Goal: Information Seeking & Learning: Learn about a topic

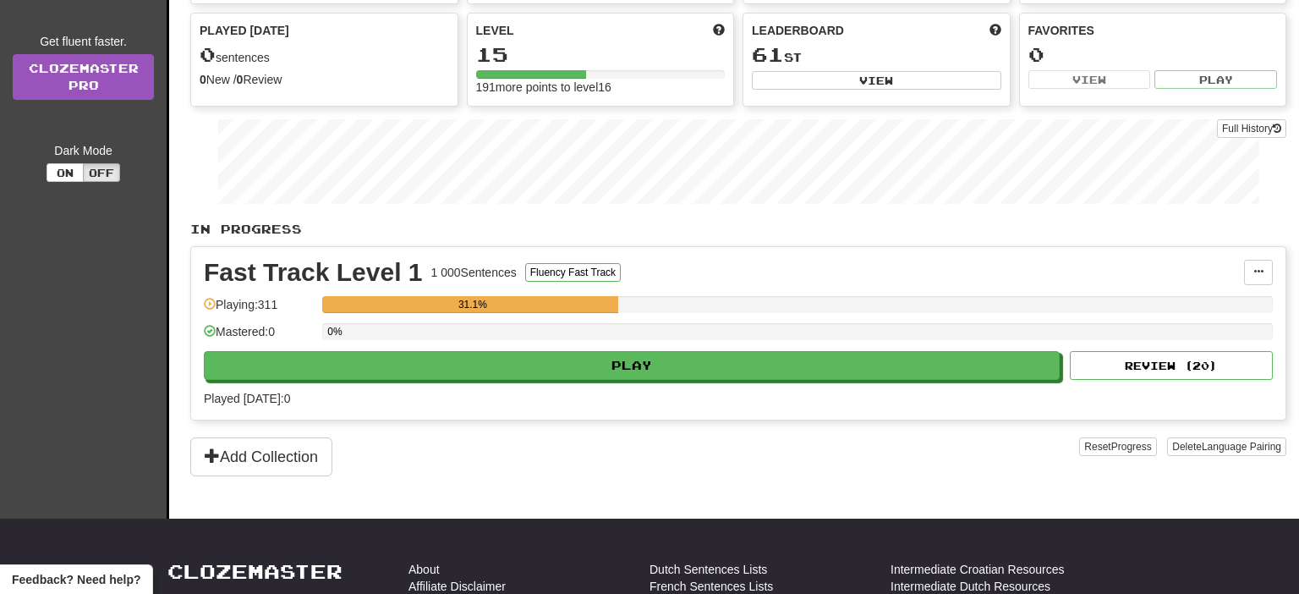
scroll to position [267, 0]
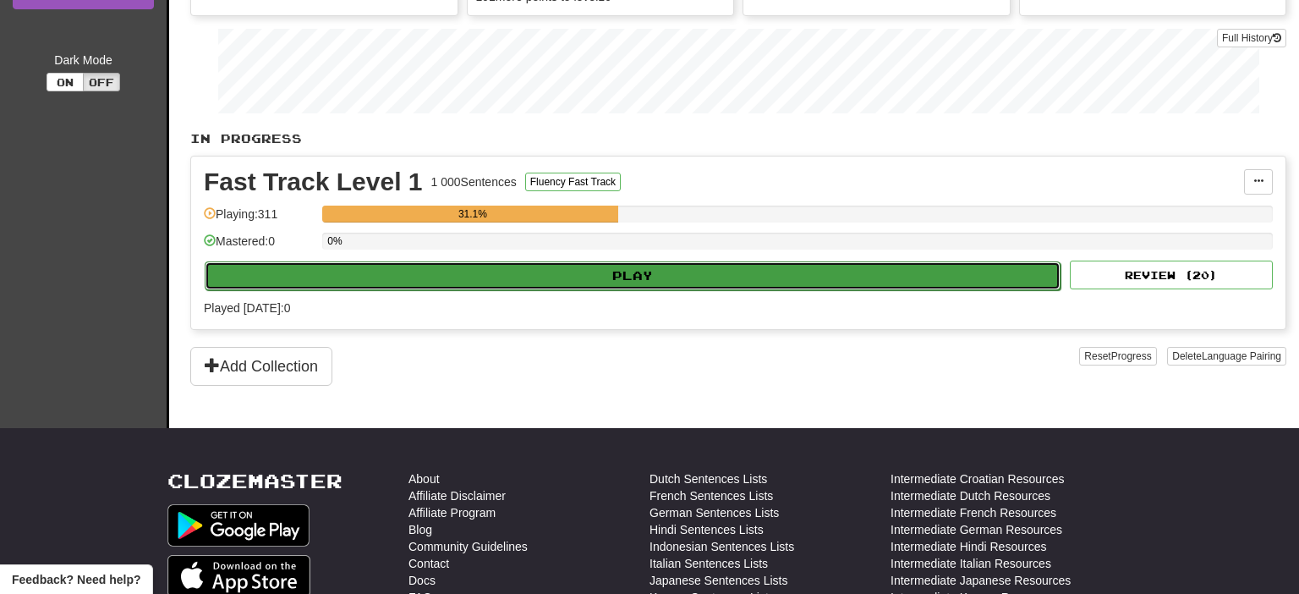
click at [645, 276] on button "Play" at bounding box center [633, 275] width 856 height 29
select select "**"
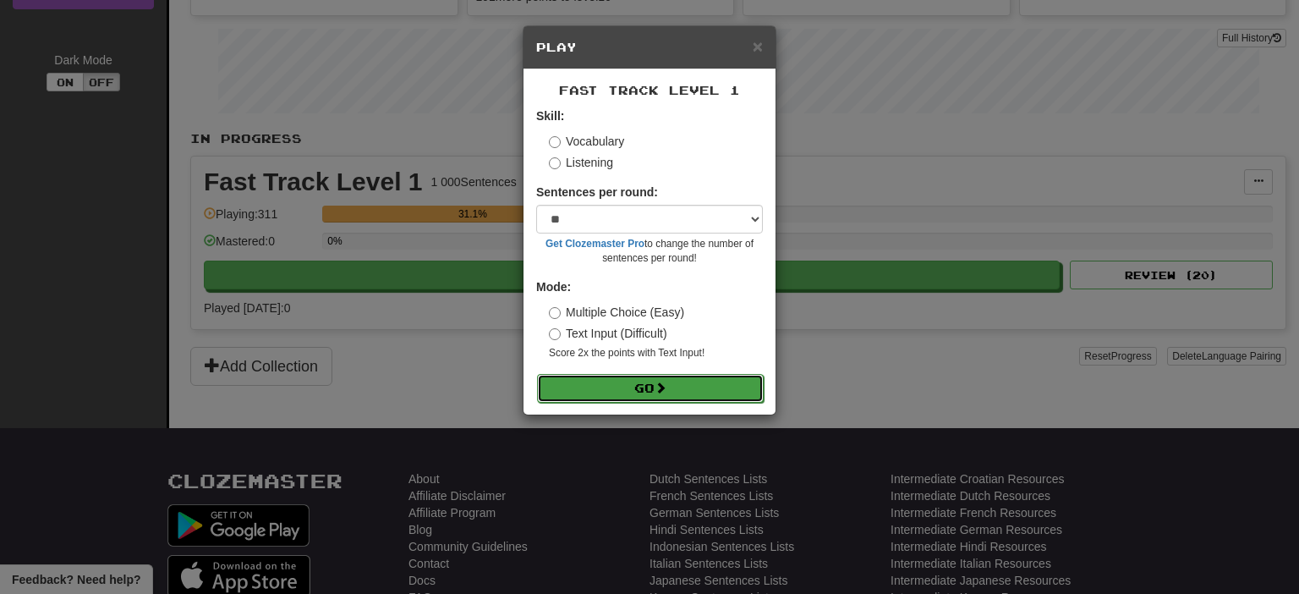
click at [654, 389] on button "Go" at bounding box center [650, 388] width 227 height 29
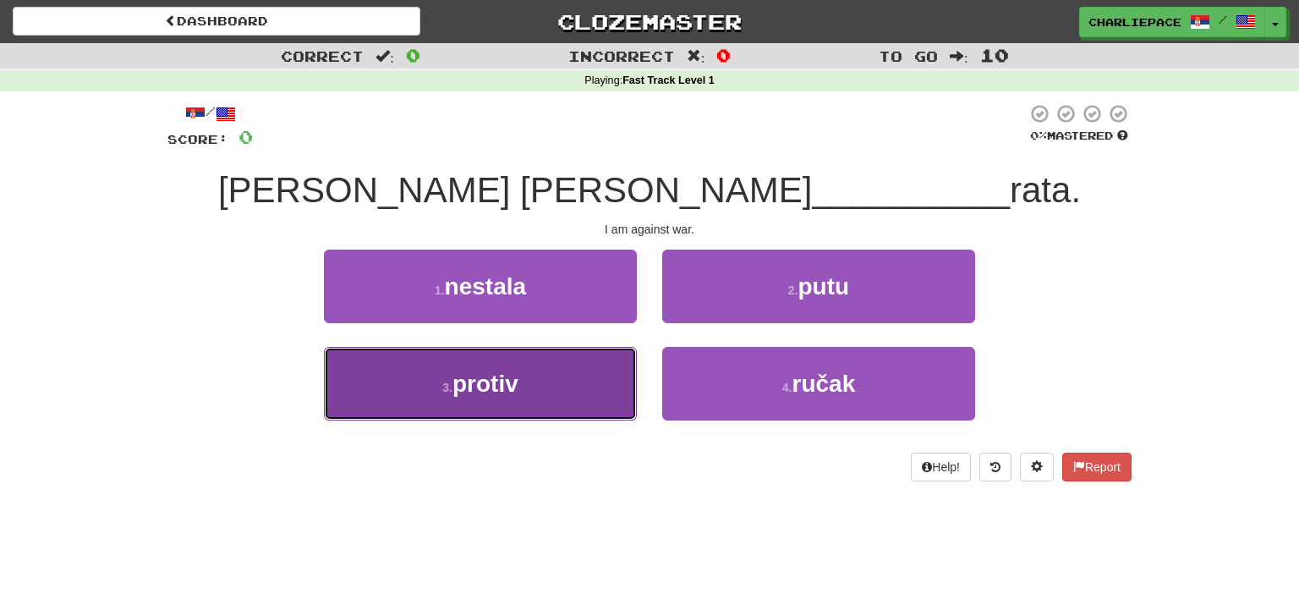
click at [517, 386] on span "protiv" at bounding box center [485, 383] width 66 height 26
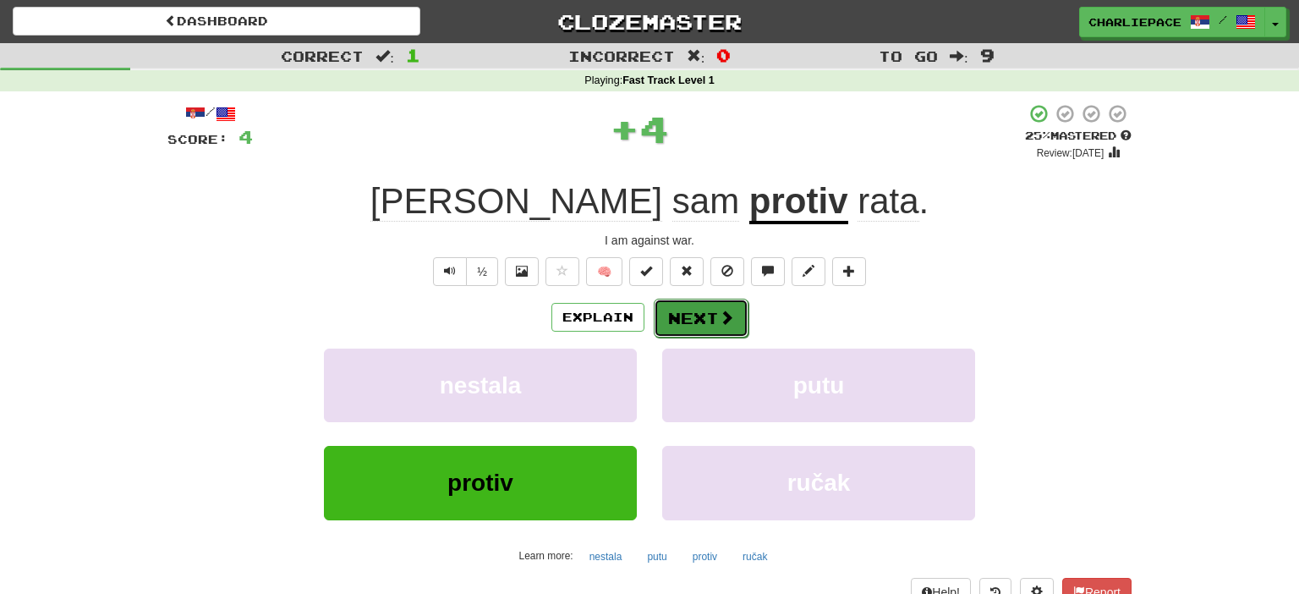
click at [698, 309] on button "Next" at bounding box center [701, 317] width 95 height 39
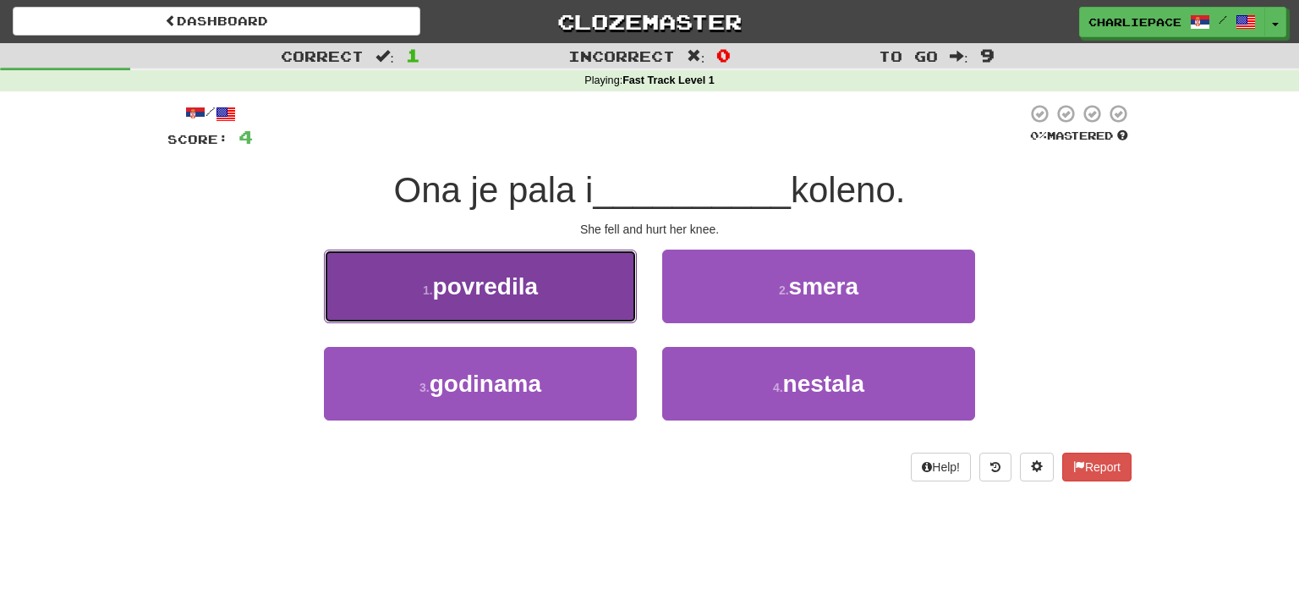
click at [517, 304] on button "1 . povredila" at bounding box center [480, 286] width 313 height 74
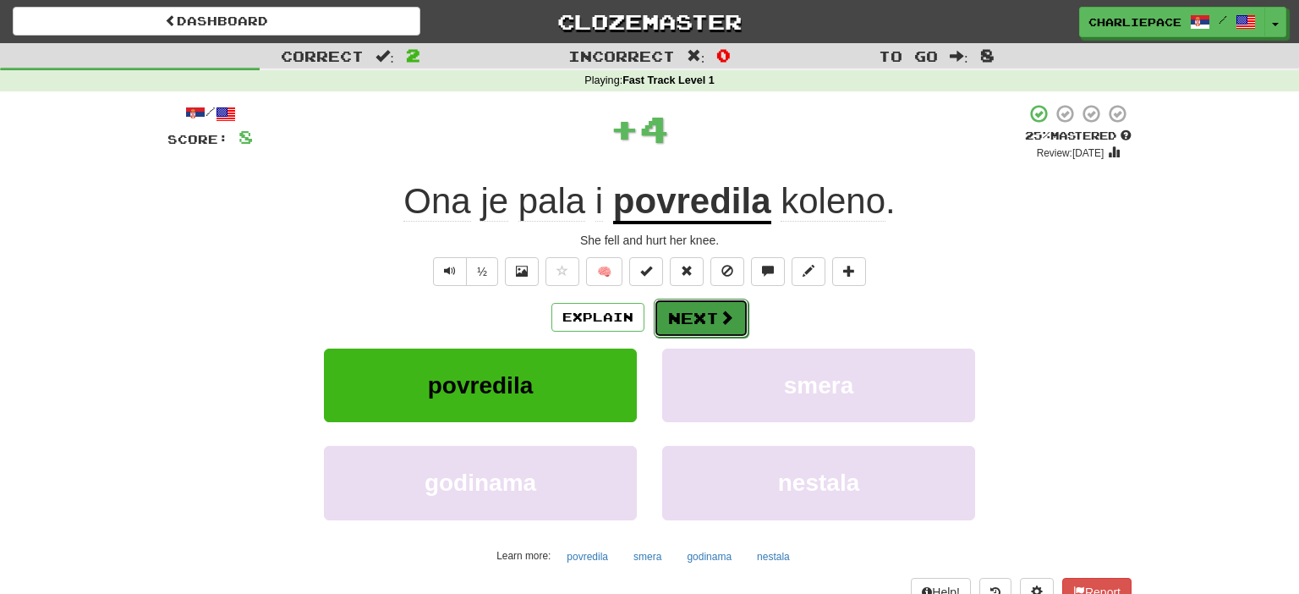
click at [709, 300] on button "Next" at bounding box center [701, 317] width 95 height 39
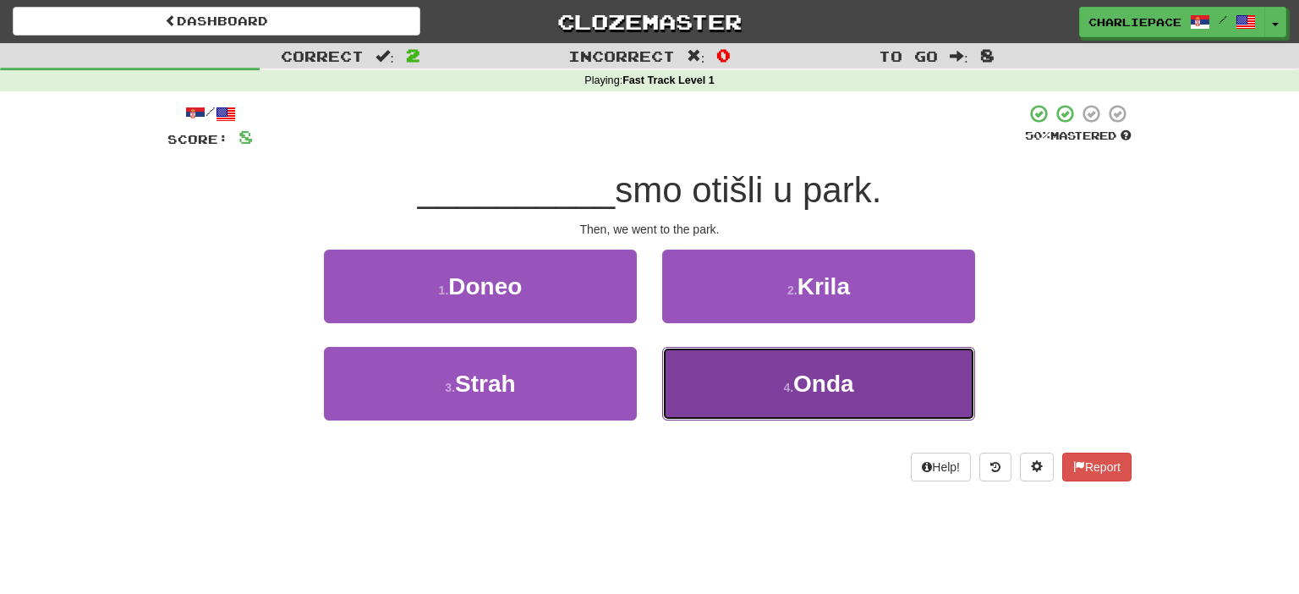
click at [777, 376] on button "4 . Onda" at bounding box center [818, 384] width 313 height 74
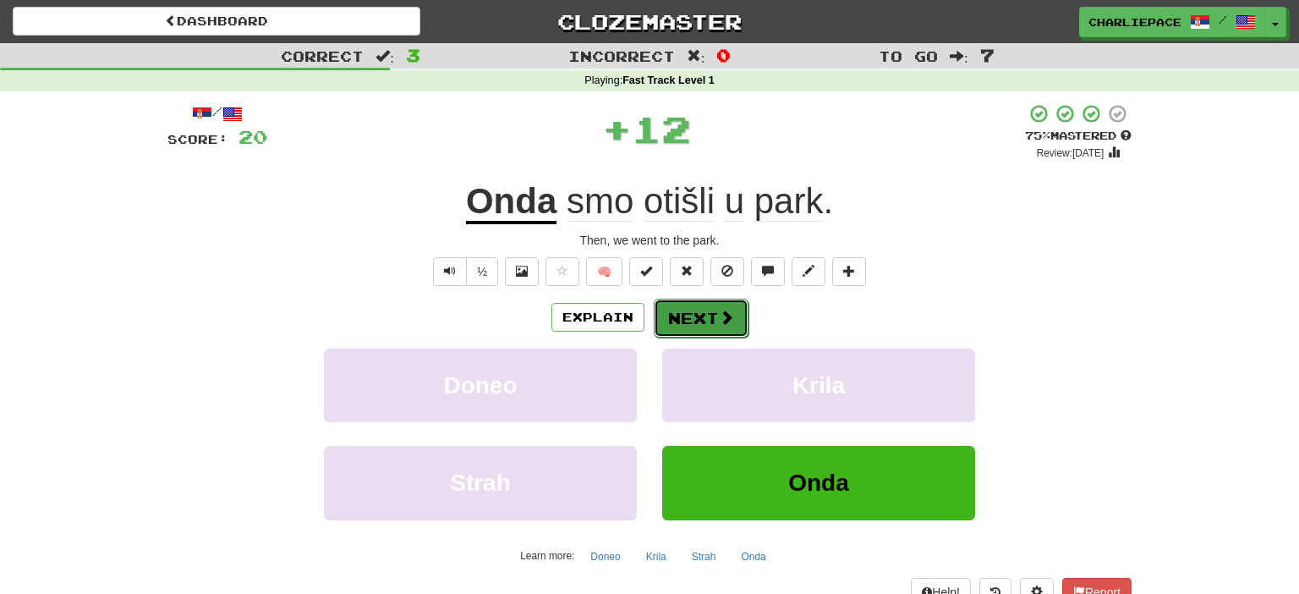
click at [702, 325] on button "Next" at bounding box center [701, 317] width 95 height 39
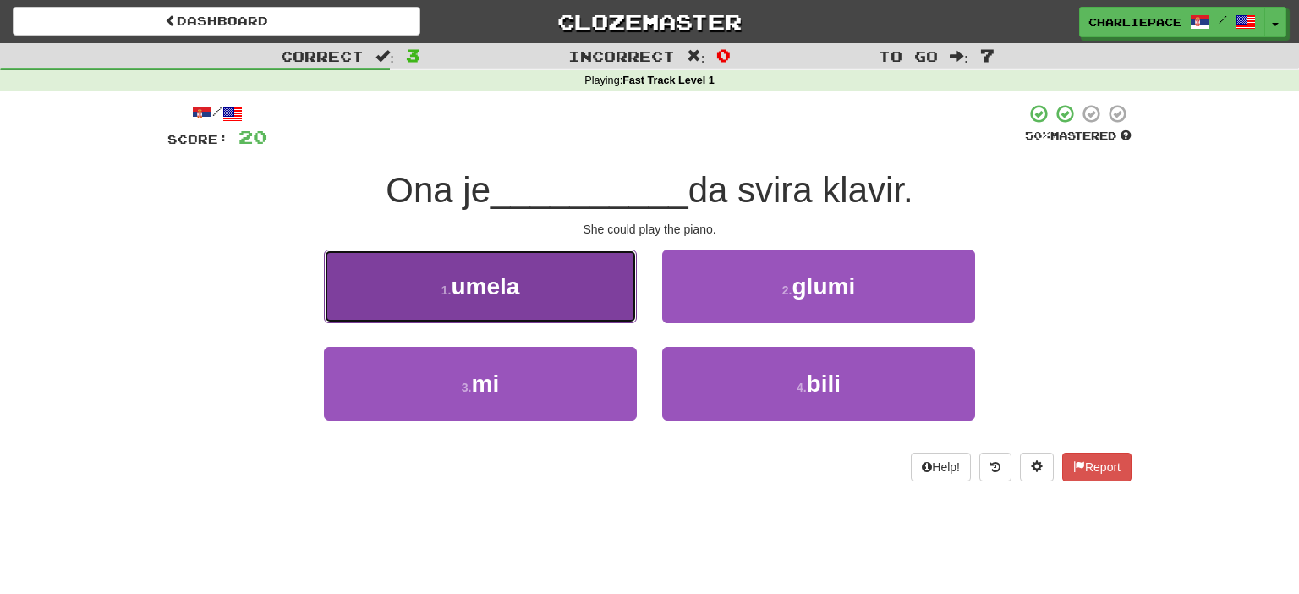
click at [516, 276] on span "umela" at bounding box center [485, 286] width 68 height 26
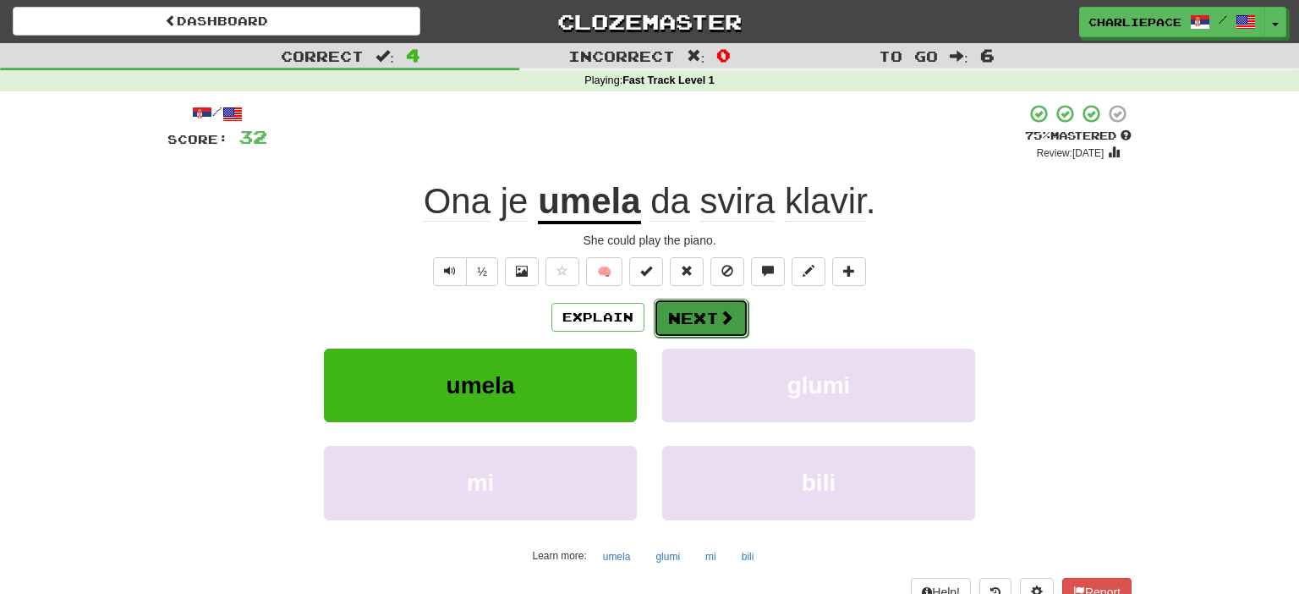
click at [725, 319] on span at bounding box center [726, 316] width 15 height 15
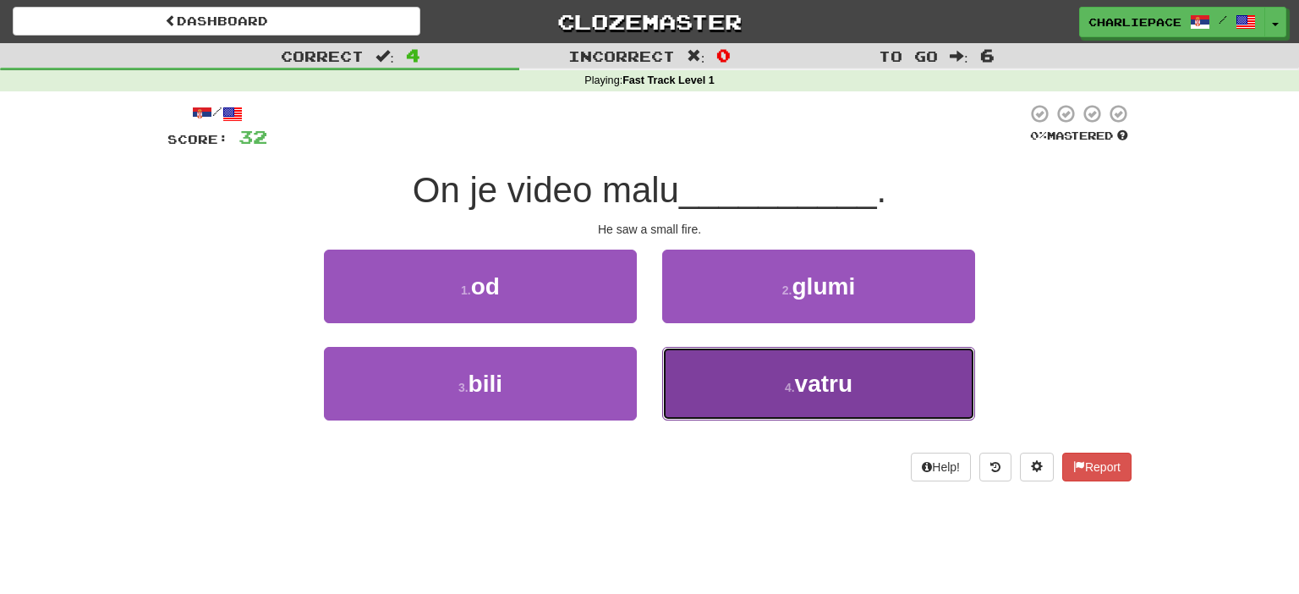
click at [812, 380] on span "vatru" at bounding box center [823, 383] width 57 height 26
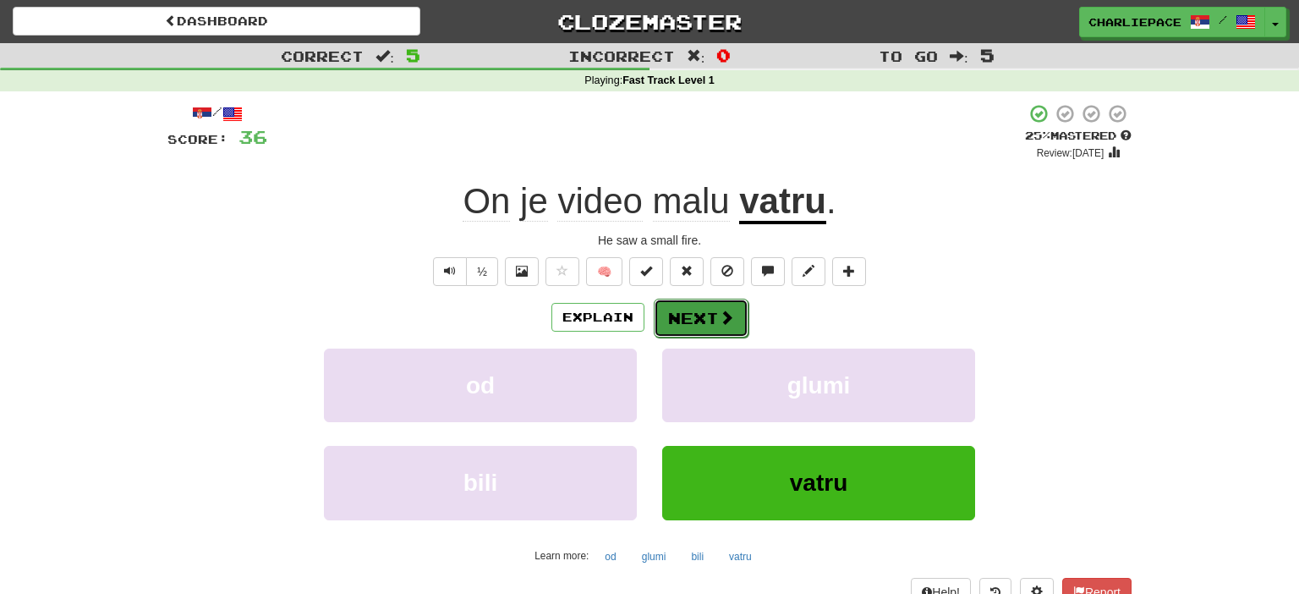
click at [704, 333] on button "Next" at bounding box center [701, 317] width 95 height 39
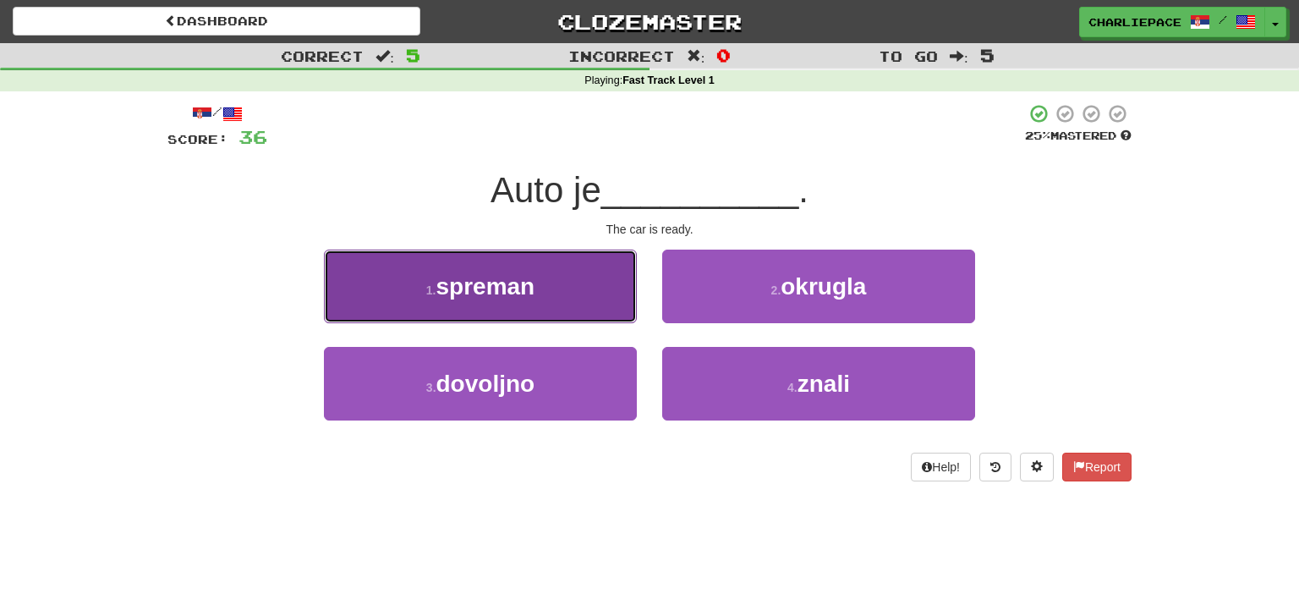
click at [528, 298] on span "spreman" at bounding box center [484, 286] width 99 height 26
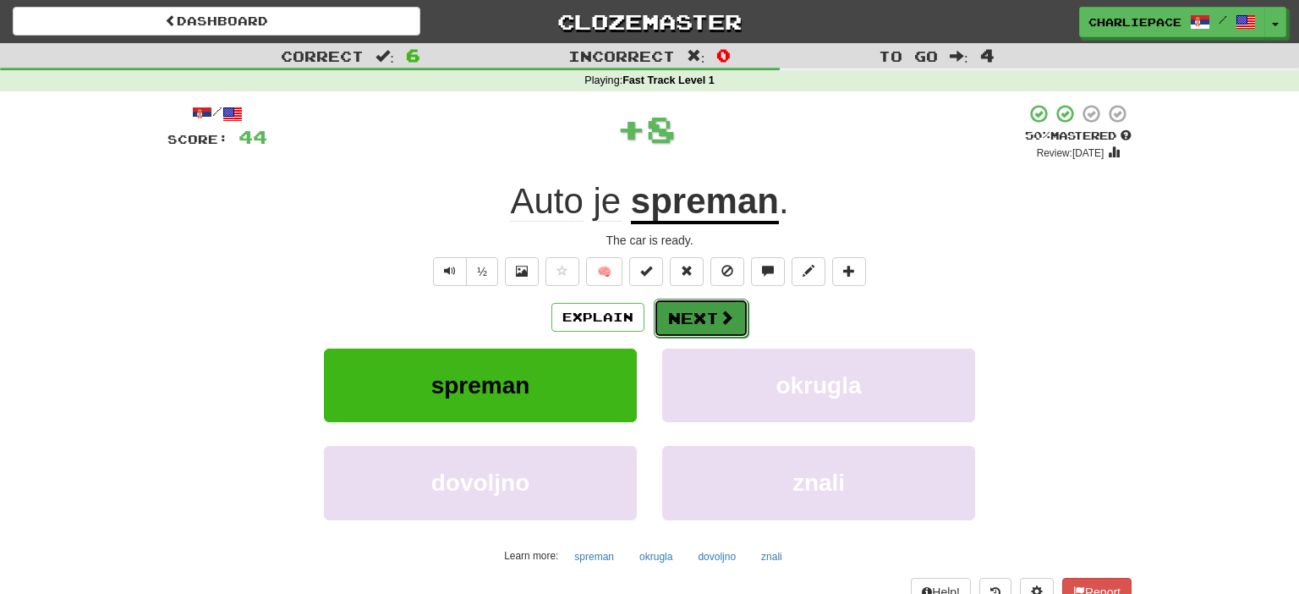
click at [712, 312] on button "Next" at bounding box center [701, 317] width 95 height 39
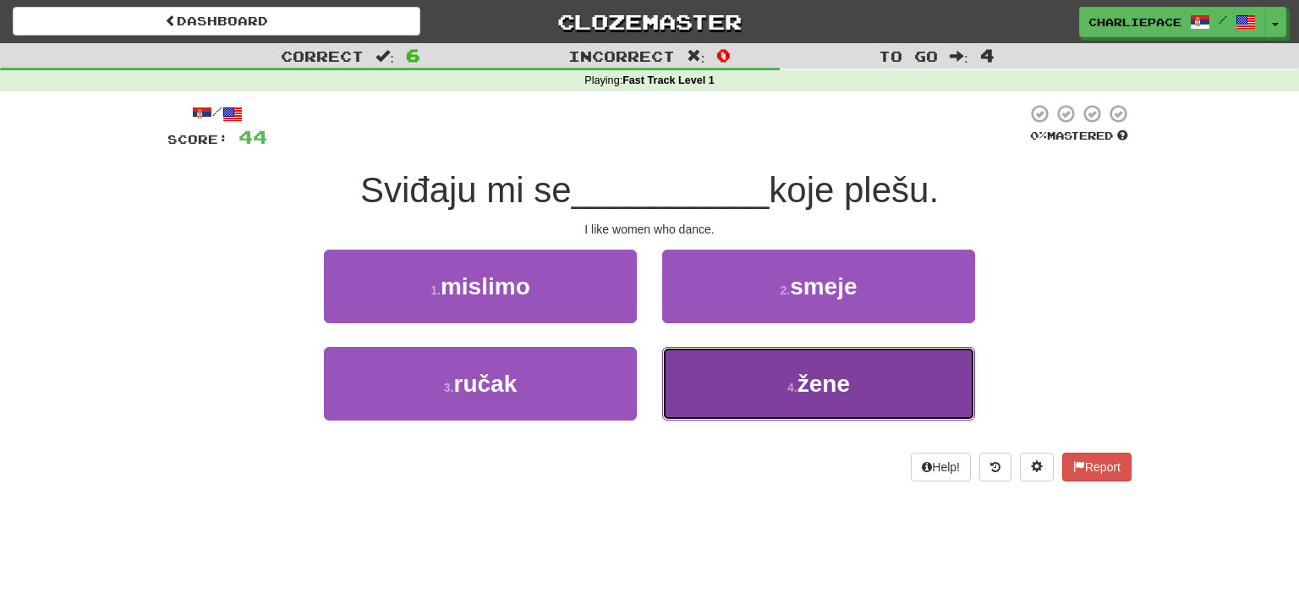
click at [853, 372] on button "4 . žene" at bounding box center [818, 384] width 313 height 74
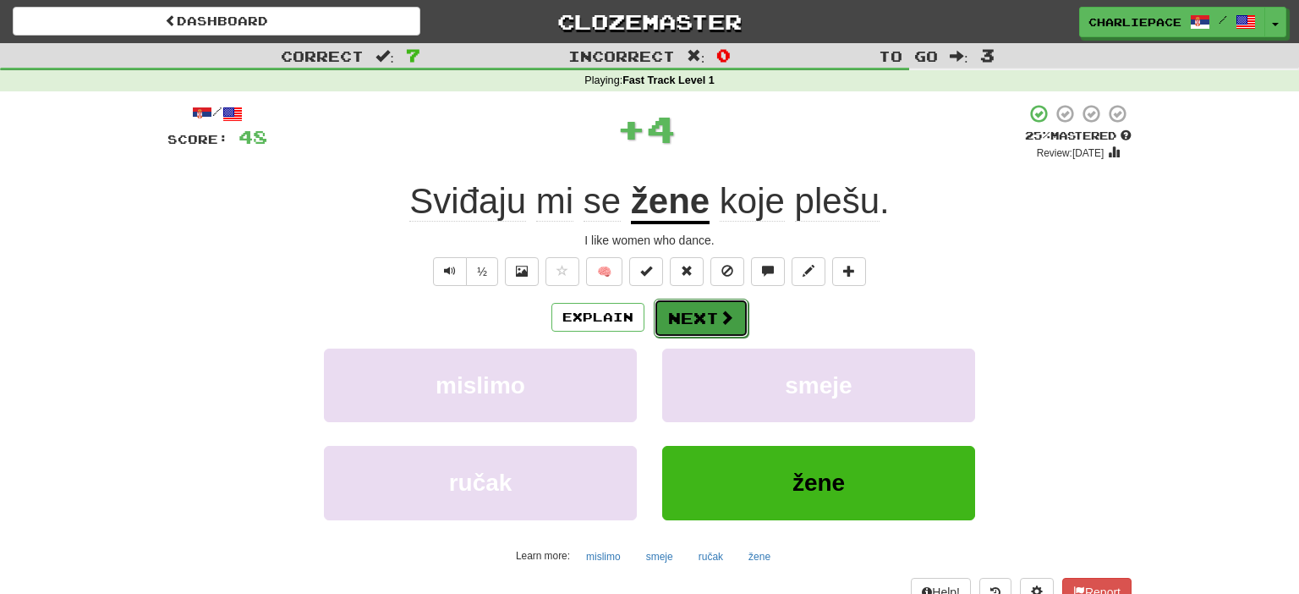
click at [732, 314] on span at bounding box center [726, 316] width 15 height 15
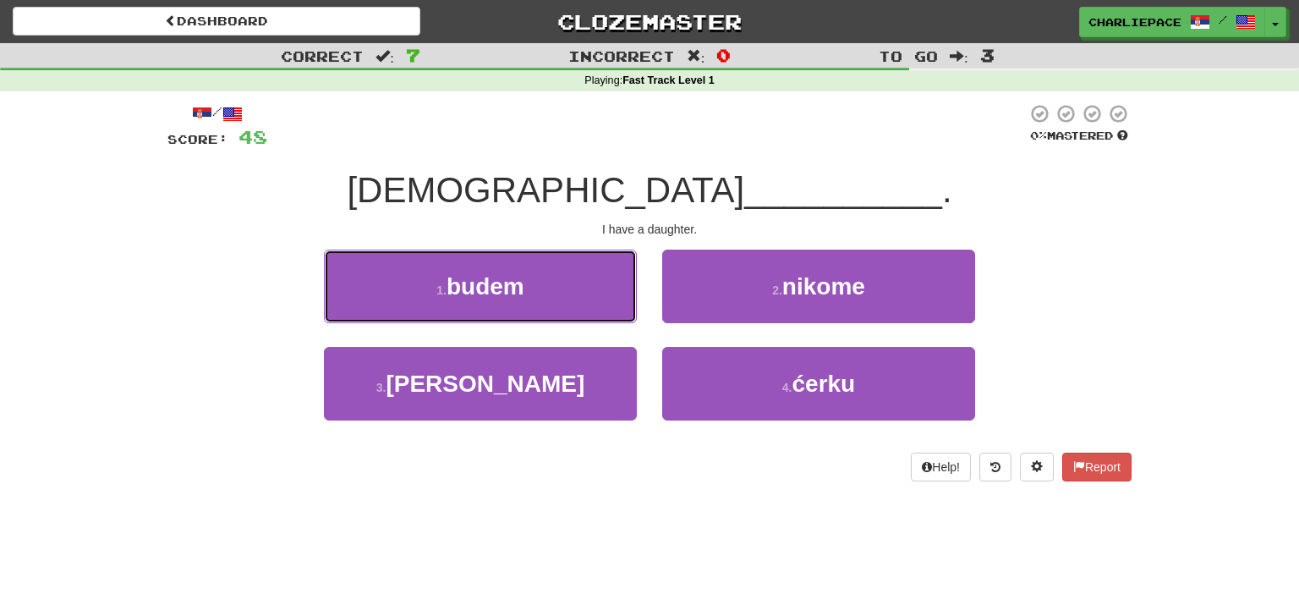
drag, startPoint x: 503, startPoint y: 282, endPoint x: 1130, endPoint y: 306, distance: 627.8
click at [1162, 306] on div "Correct : 7 Incorrect : 0 To go : 3 Playing : Fast Track Level 1 / Score: 48 0 …" at bounding box center [649, 274] width 1299 height 462
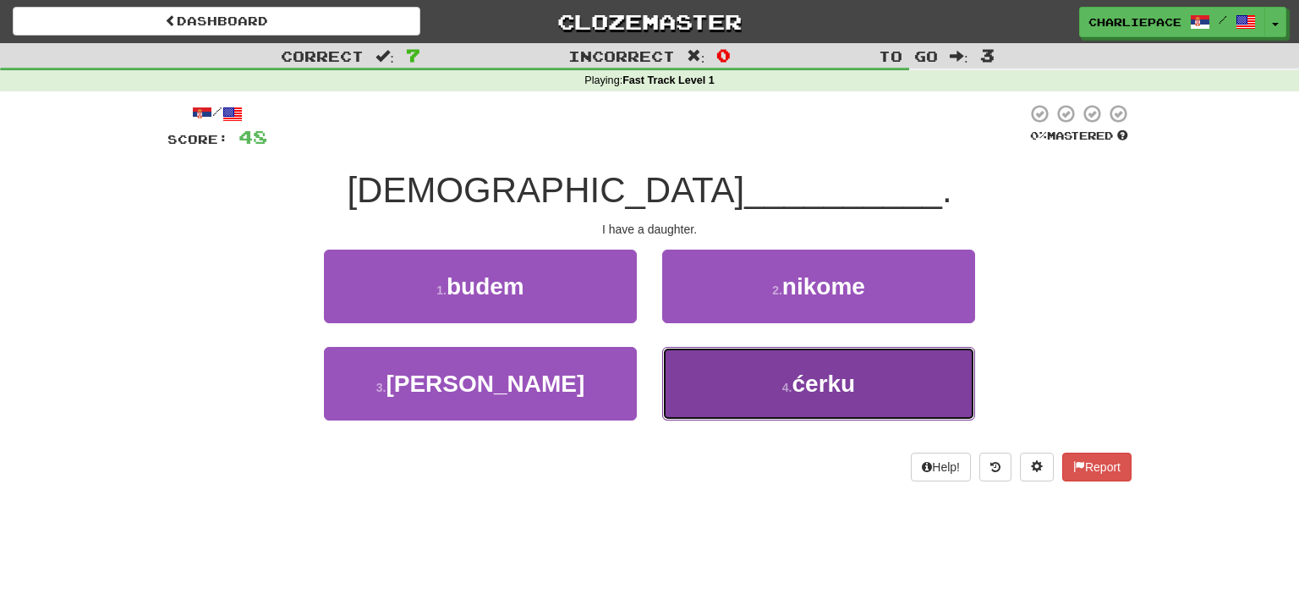
click at [871, 391] on button "4 . ćerku" at bounding box center [818, 384] width 313 height 74
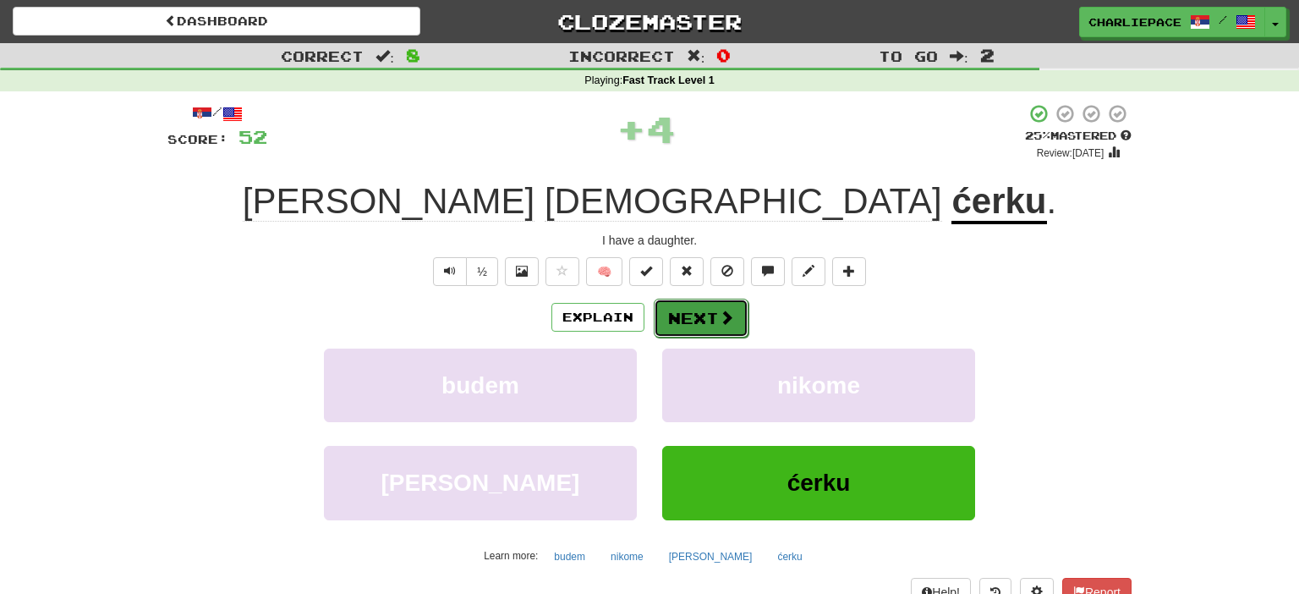
click at [720, 315] on span at bounding box center [726, 316] width 15 height 15
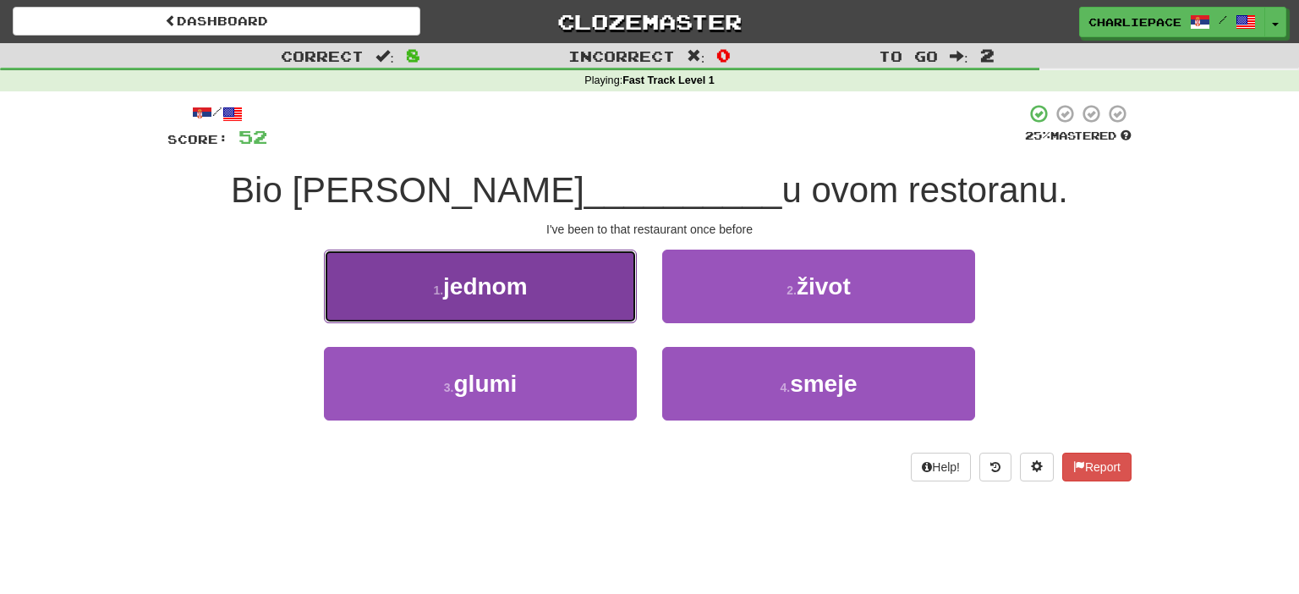
click at [526, 312] on button "1 . jednom" at bounding box center [480, 286] width 313 height 74
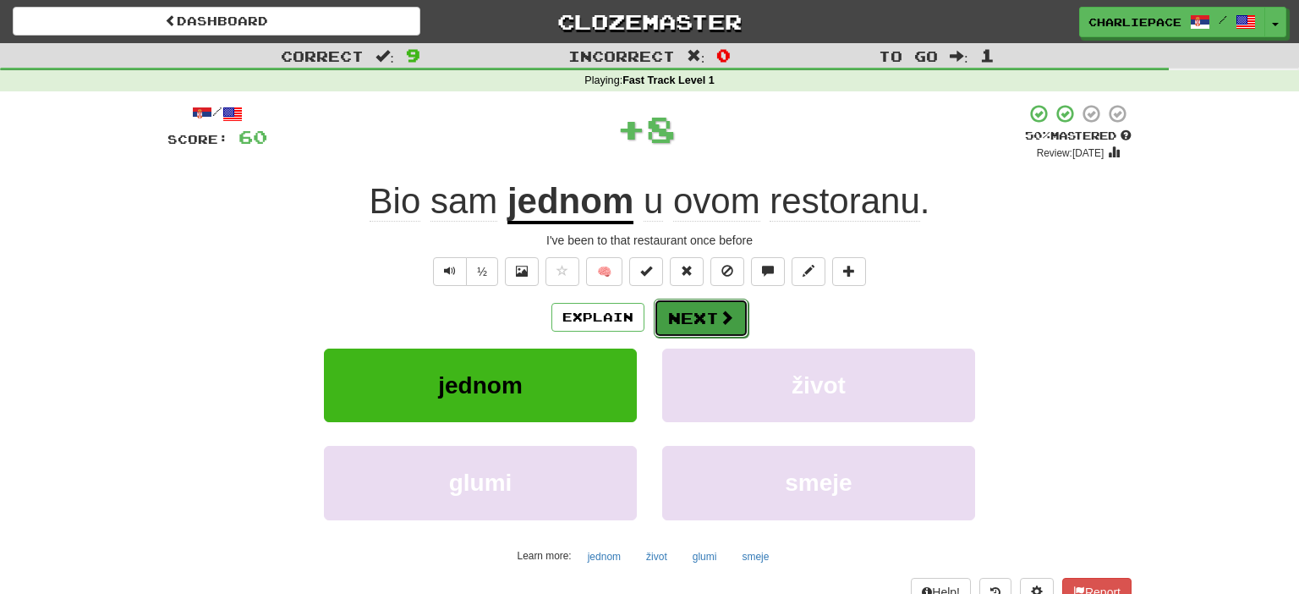
click at [693, 314] on button "Next" at bounding box center [701, 317] width 95 height 39
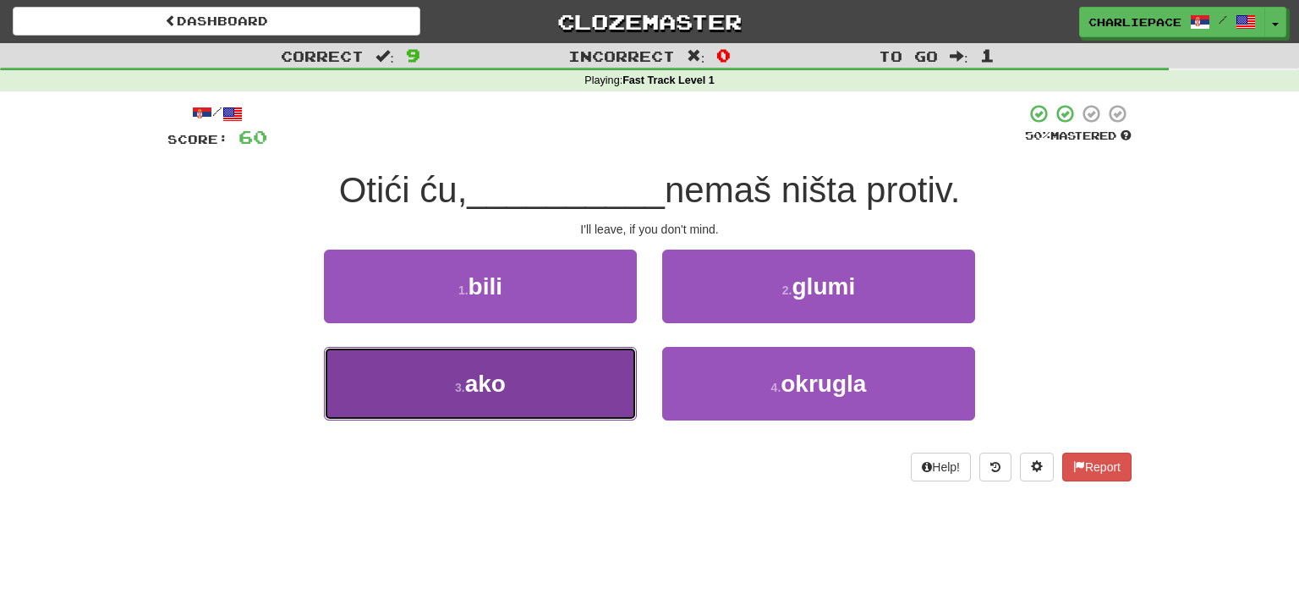
click at [456, 392] on small "3 ." at bounding box center [460, 387] width 10 height 14
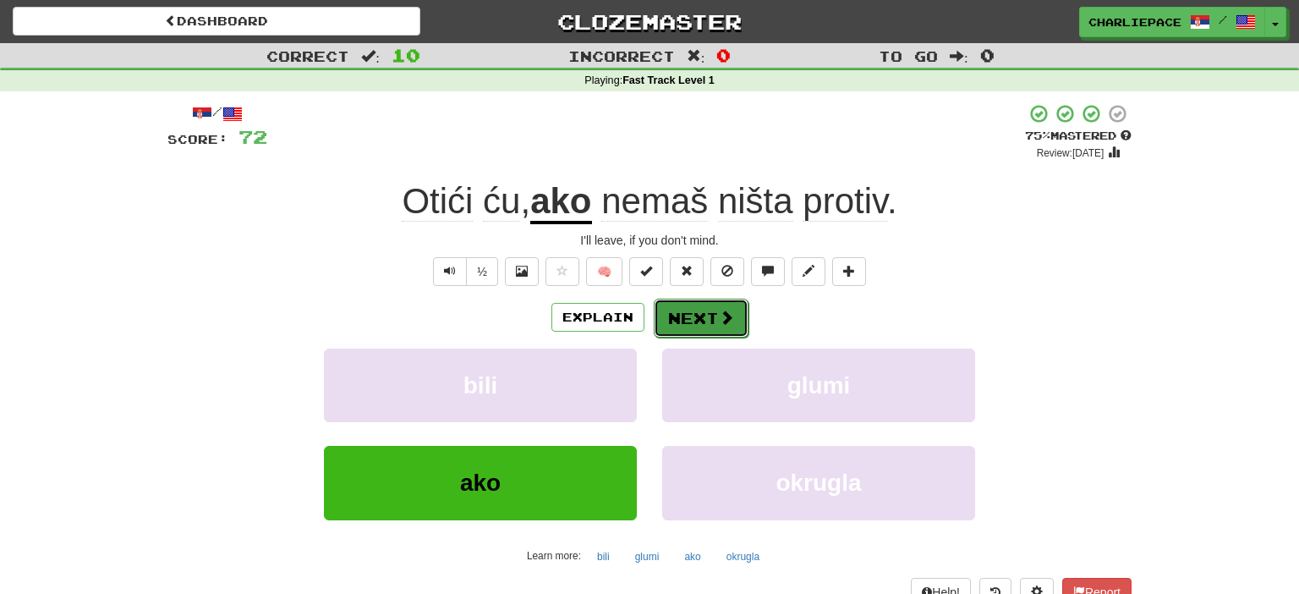
click at [708, 310] on button "Next" at bounding box center [701, 317] width 95 height 39
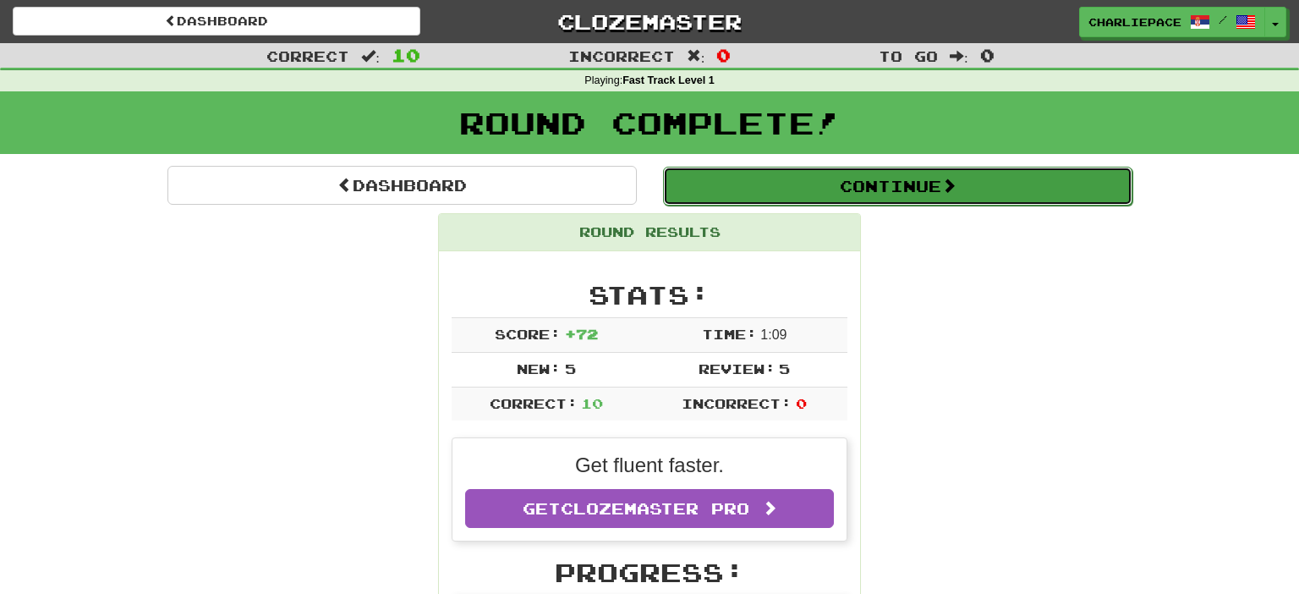
click at [856, 198] on button "Continue" at bounding box center [897, 186] width 469 height 39
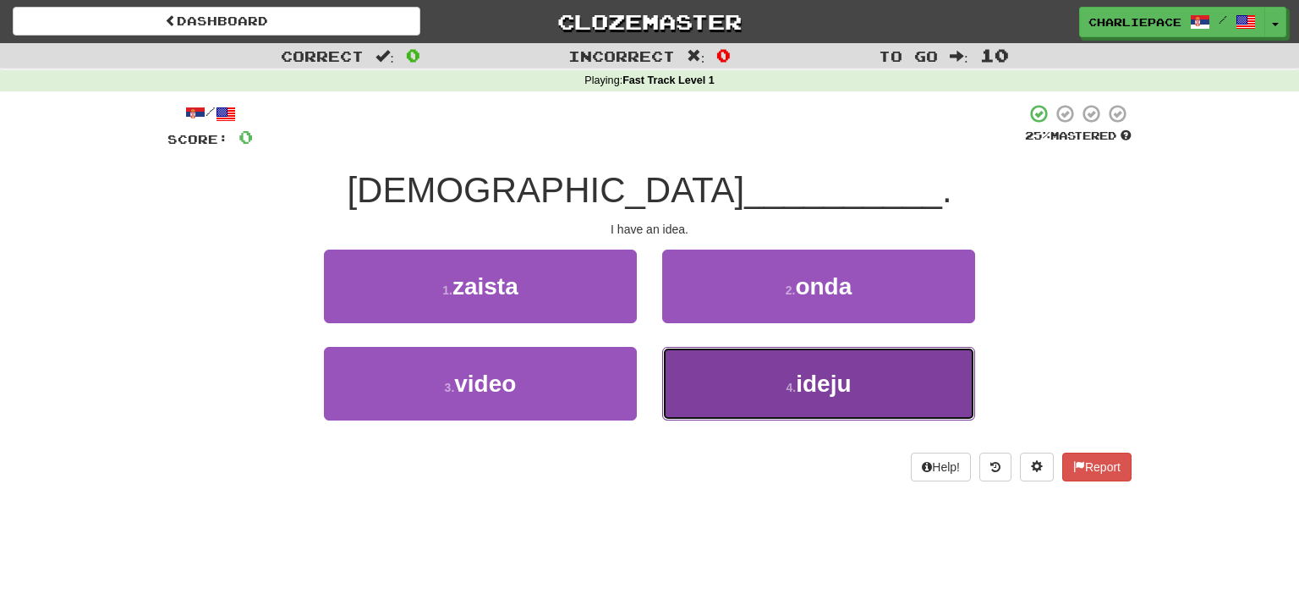
drag, startPoint x: 782, startPoint y: 372, endPoint x: 567, endPoint y: 368, distance: 214.8
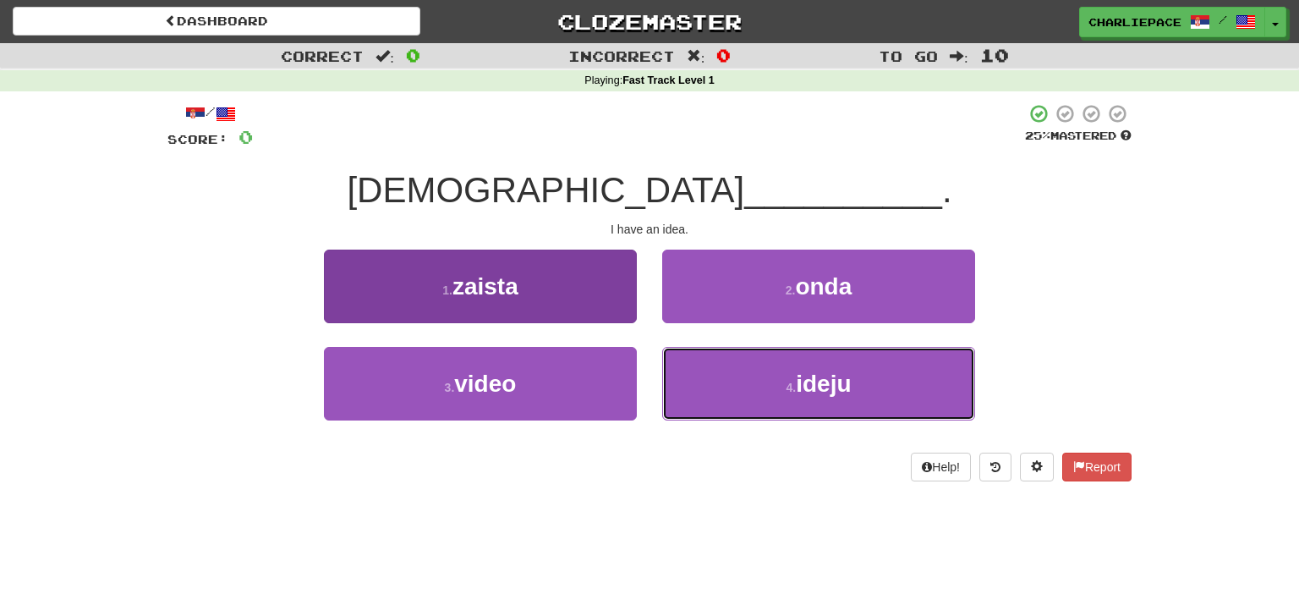
click at [781, 372] on button "4 . ideju" at bounding box center [818, 384] width 313 height 74
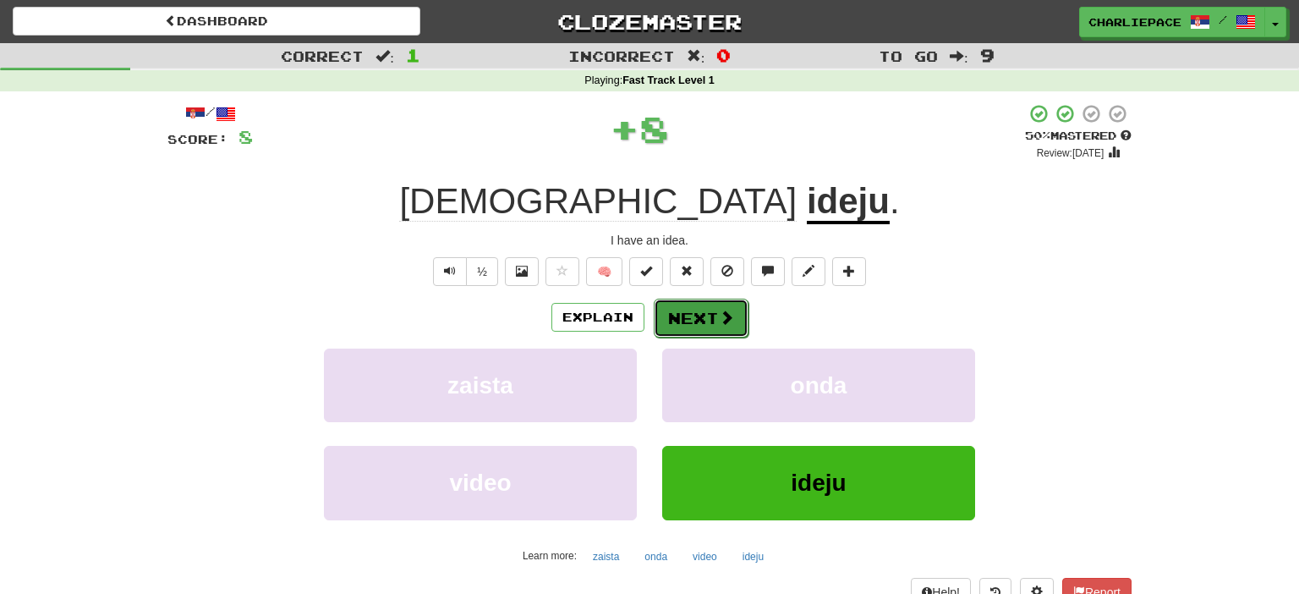
click at [681, 316] on button "Next" at bounding box center [701, 317] width 95 height 39
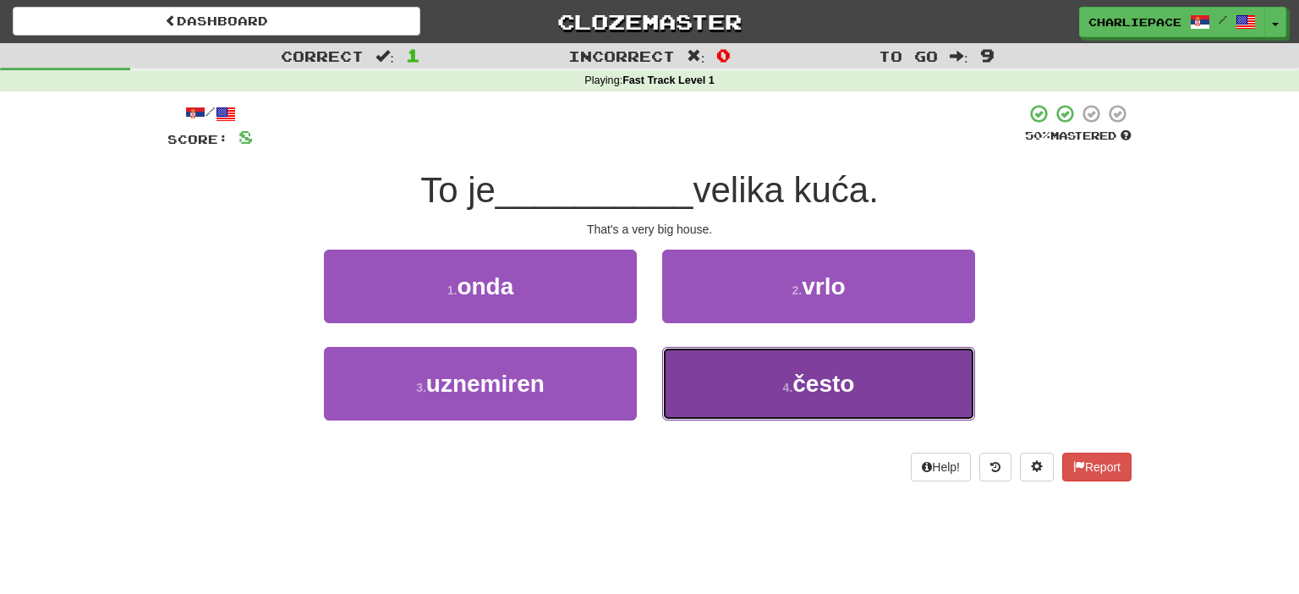
click at [807, 387] on span "često" at bounding box center [823, 383] width 62 height 26
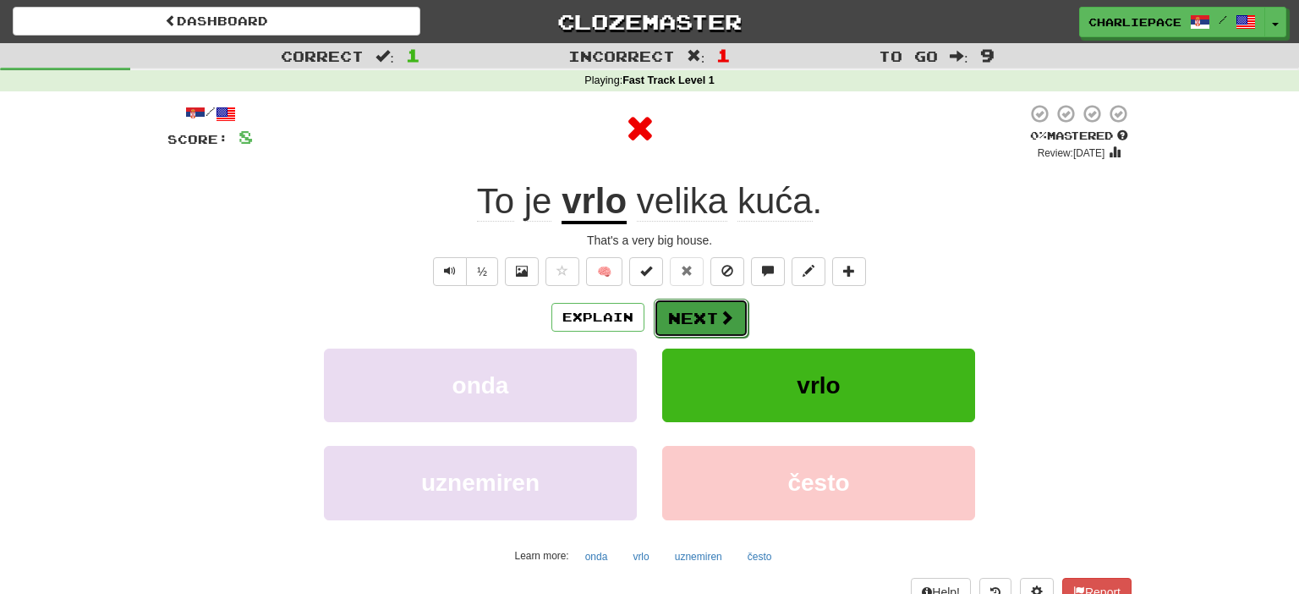
click at [692, 322] on button "Next" at bounding box center [701, 317] width 95 height 39
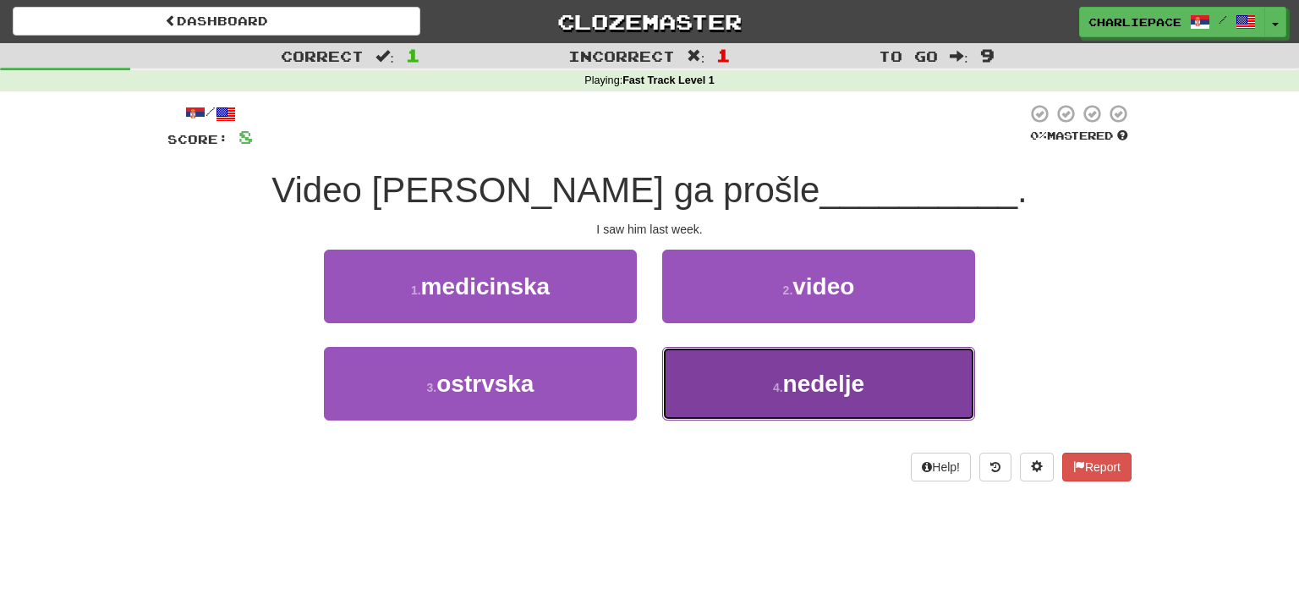
click at [786, 394] on span "nedelje" at bounding box center [823, 383] width 81 height 26
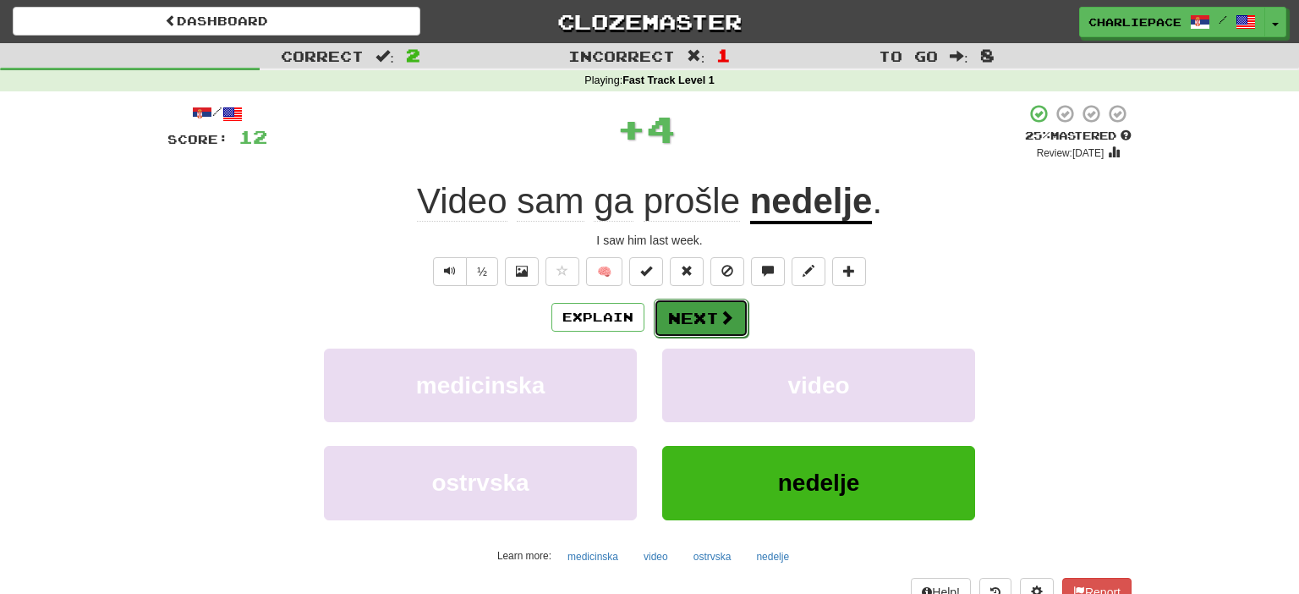
click at [670, 327] on button "Next" at bounding box center [701, 317] width 95 height 39
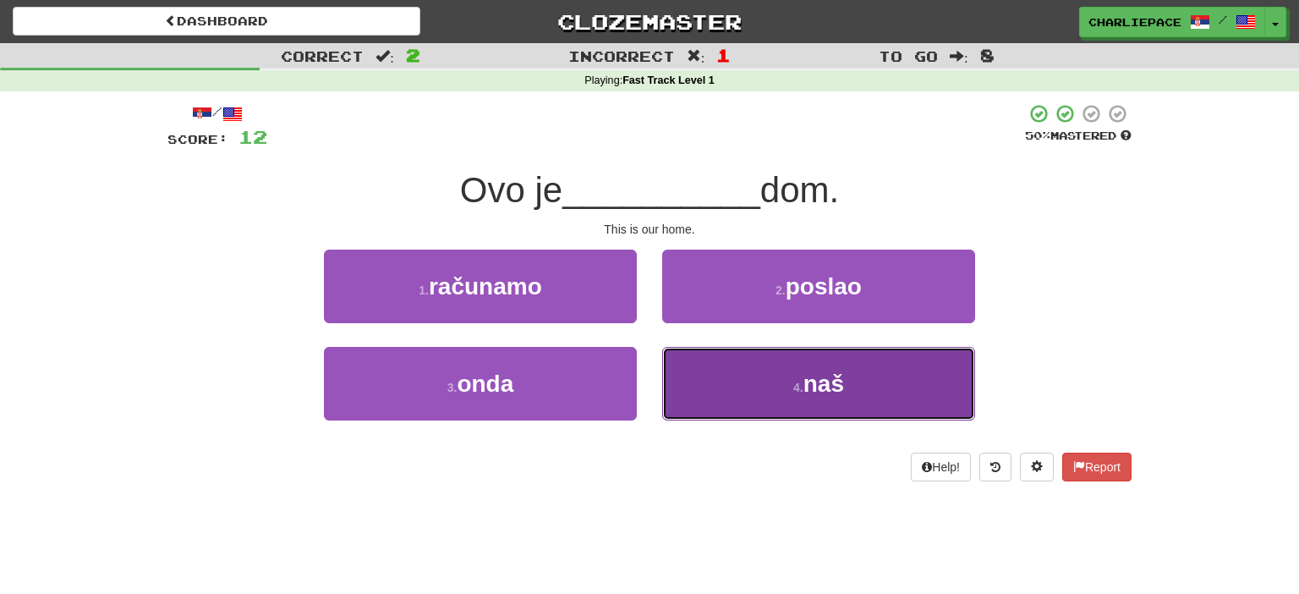
click at [807, 384] on span "naš" at bounding box center [823, 383] width 41 height 26
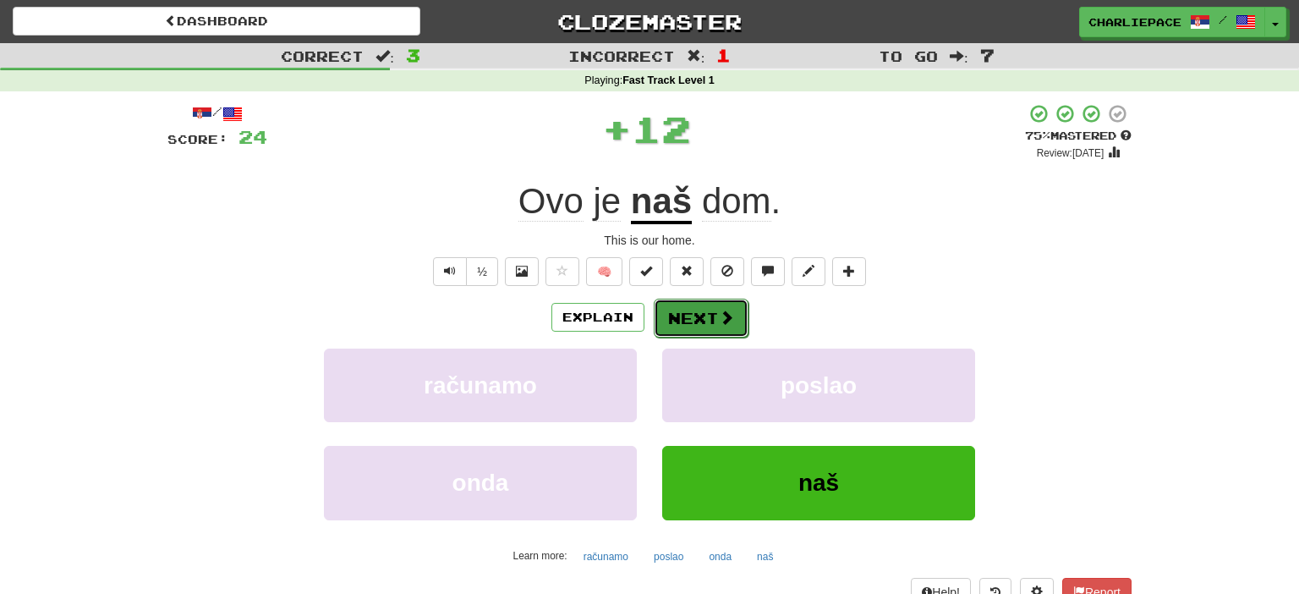
click at [692, 318] on button "Next" at bounding box center [701, 317] width 95 height 39
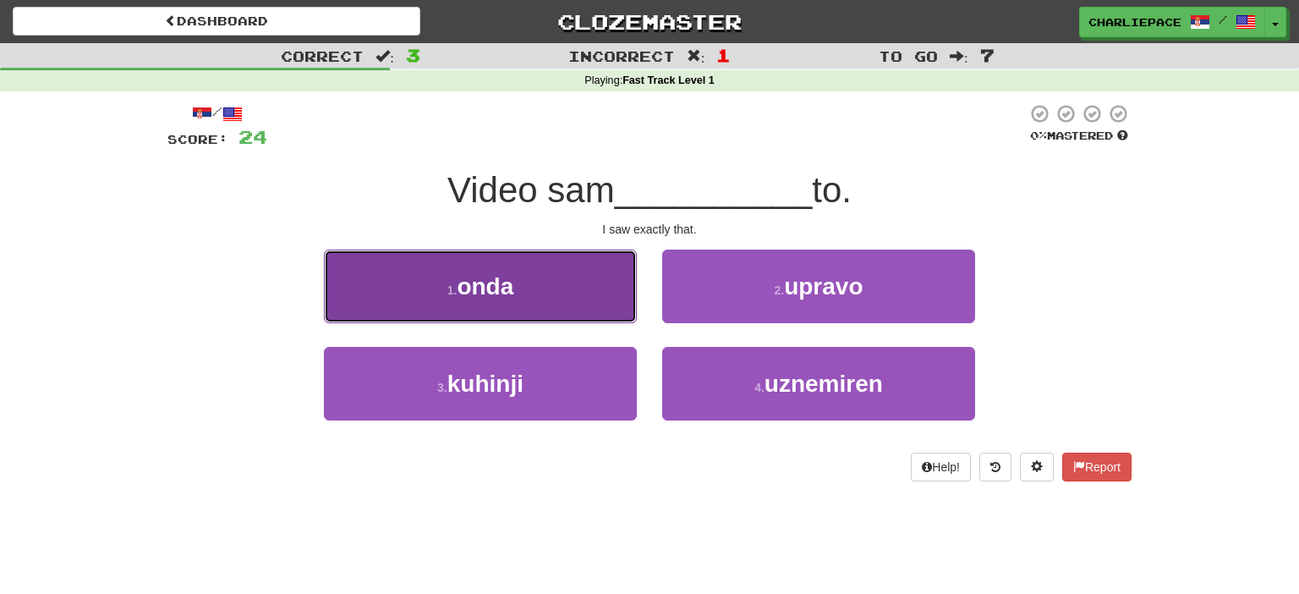
click at [490, 293] on span "onda" at bounding box center [485, 286] width 57 height 26
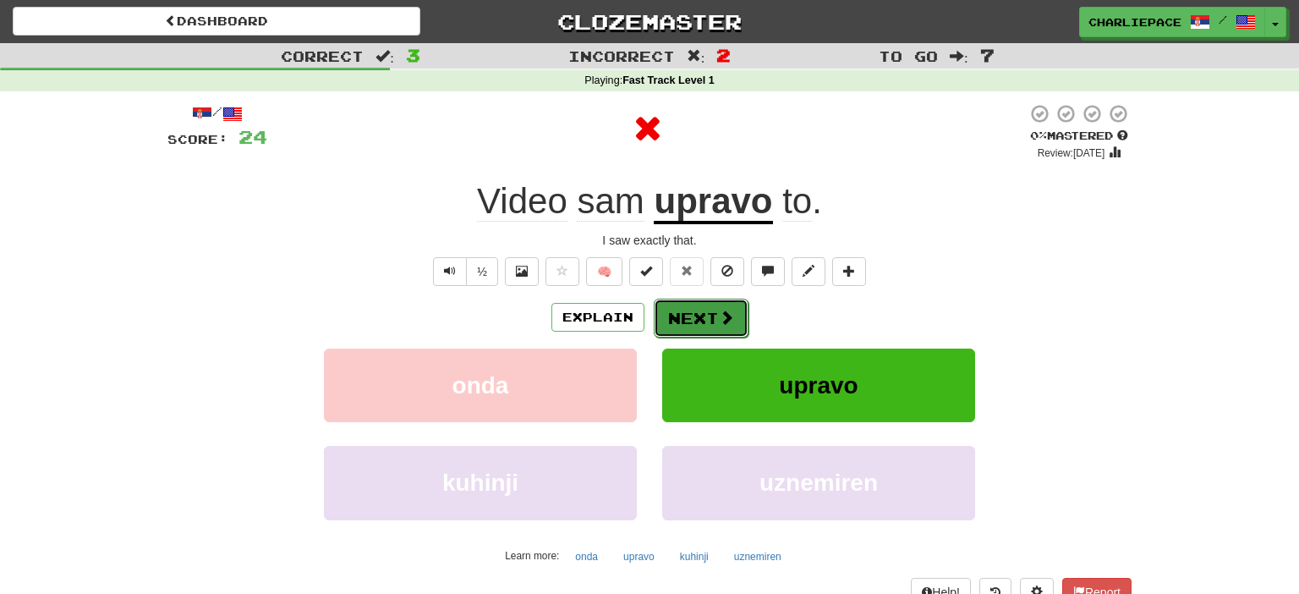
click at [695, 309] on button "Next" at bounding box center [701, 317] width 95 height 39
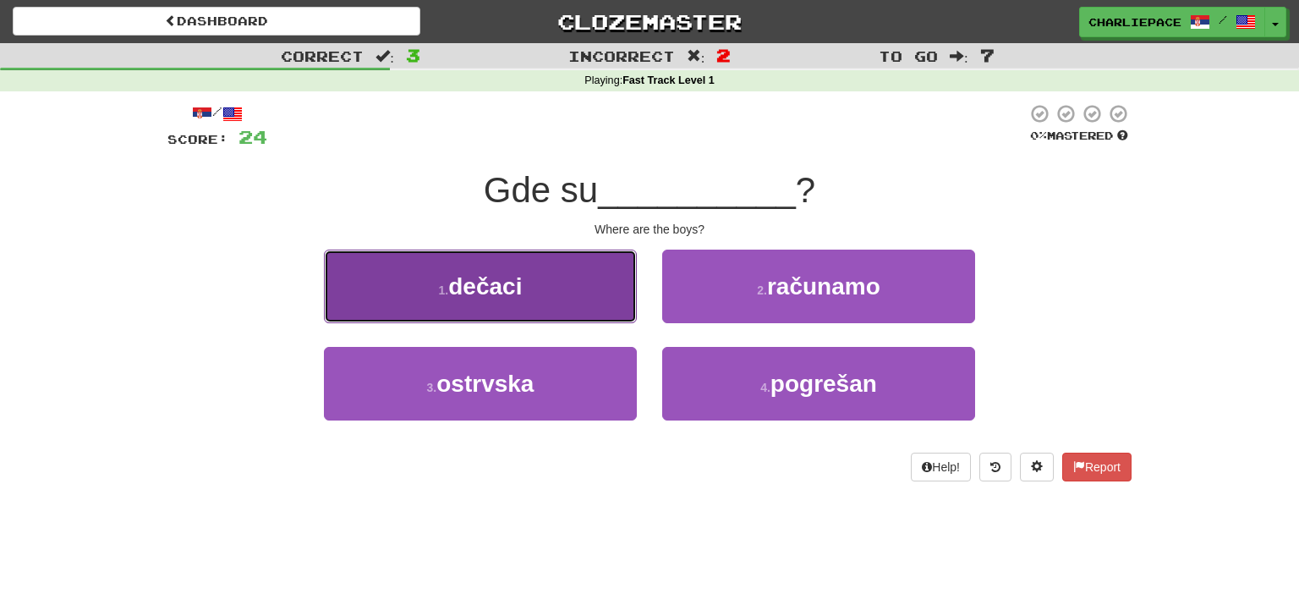
click at [467, 297] on span "dečaci" at bounding box center [485, 286] width 74 height 26
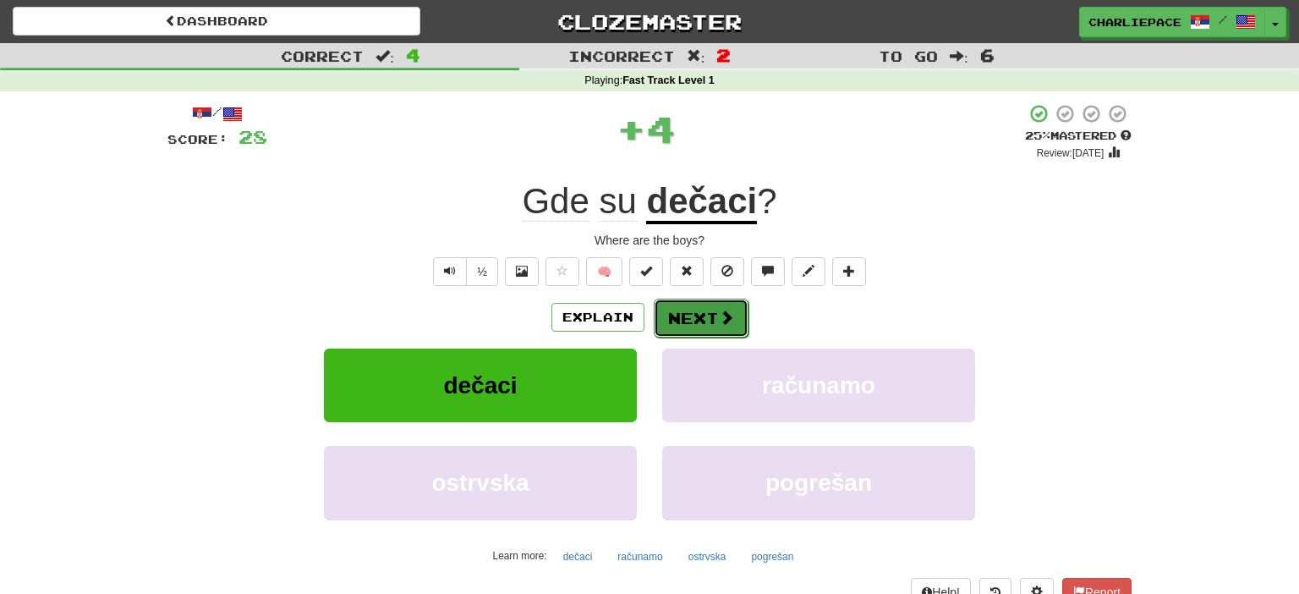
click at [691, 323] on button "Next" at bounding box center [701, 317] width 95 height 39
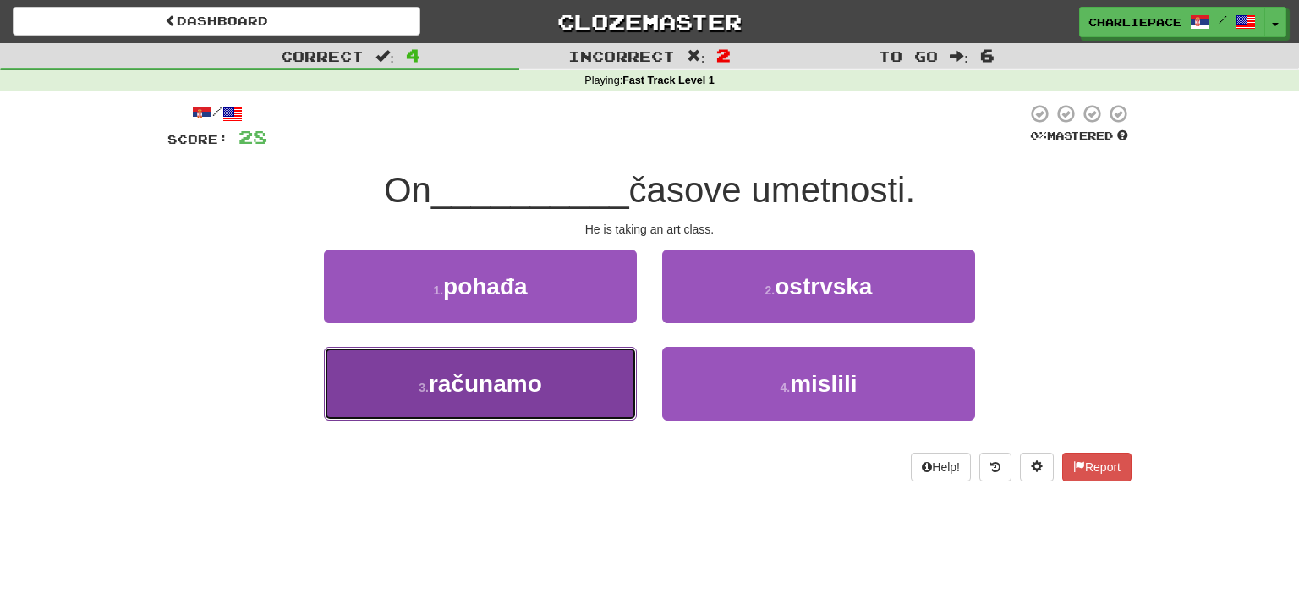
click at [506, 386] on span "računamo" at bounding box center [485, 383] width 113 height 26
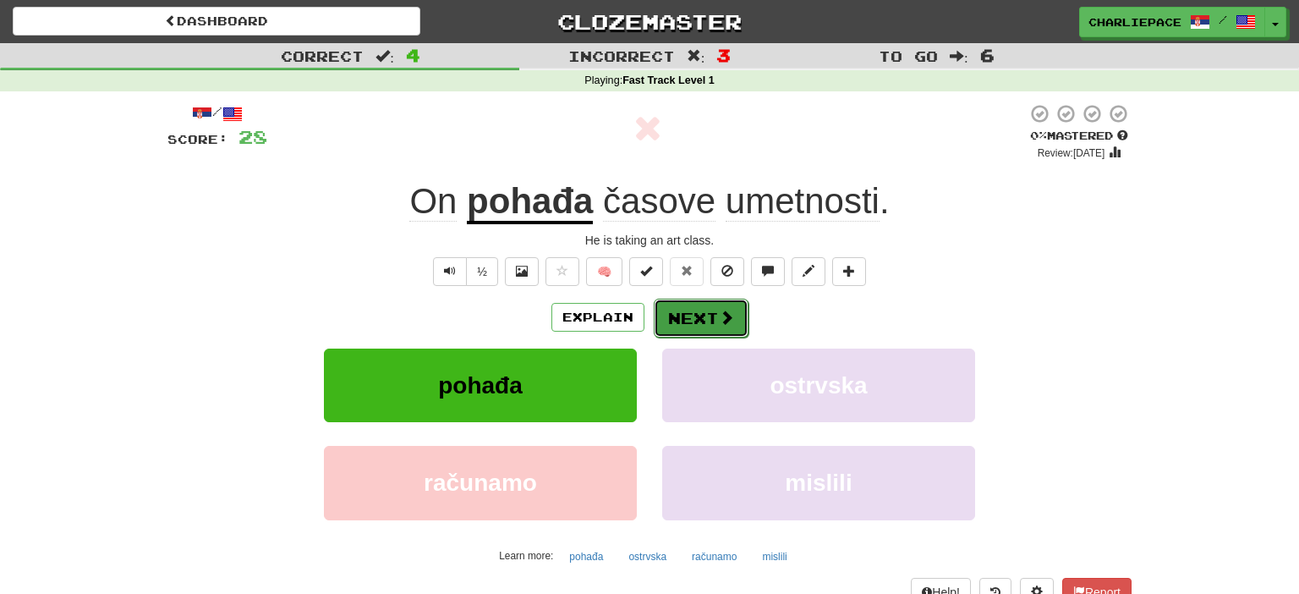
click at [690, 320] on button "Next" at bounding box center [701, 317] width 95 height 39
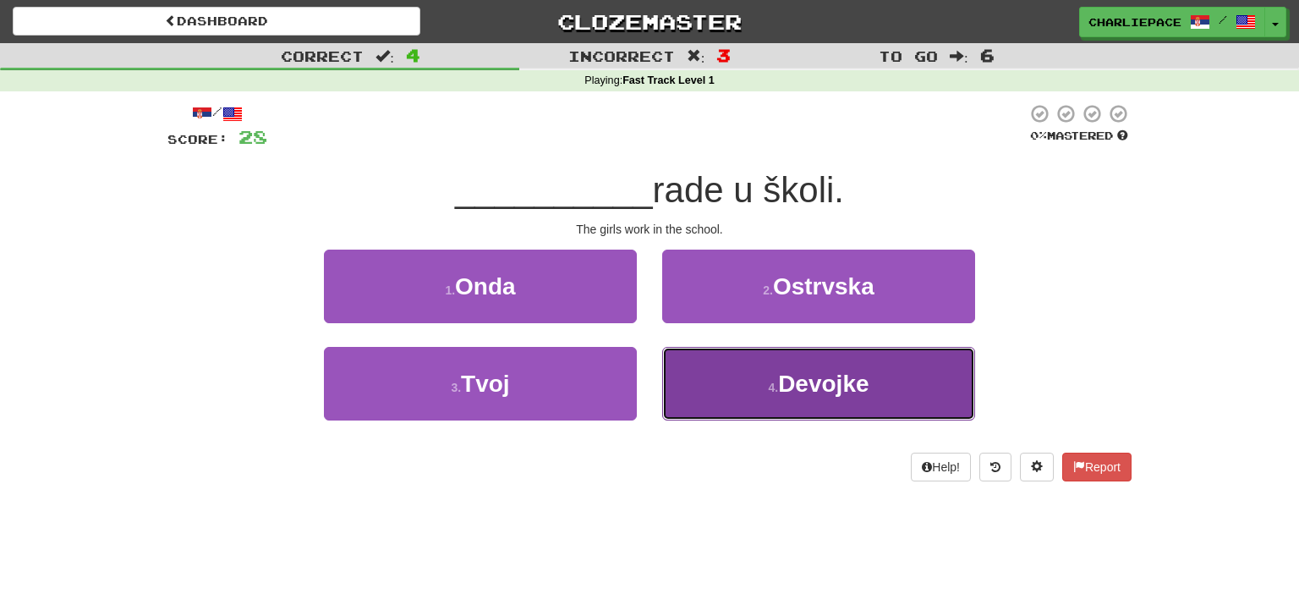
click at [806, 395] on span "Devojke" at bounding box center [823, 383] width 90 height 26
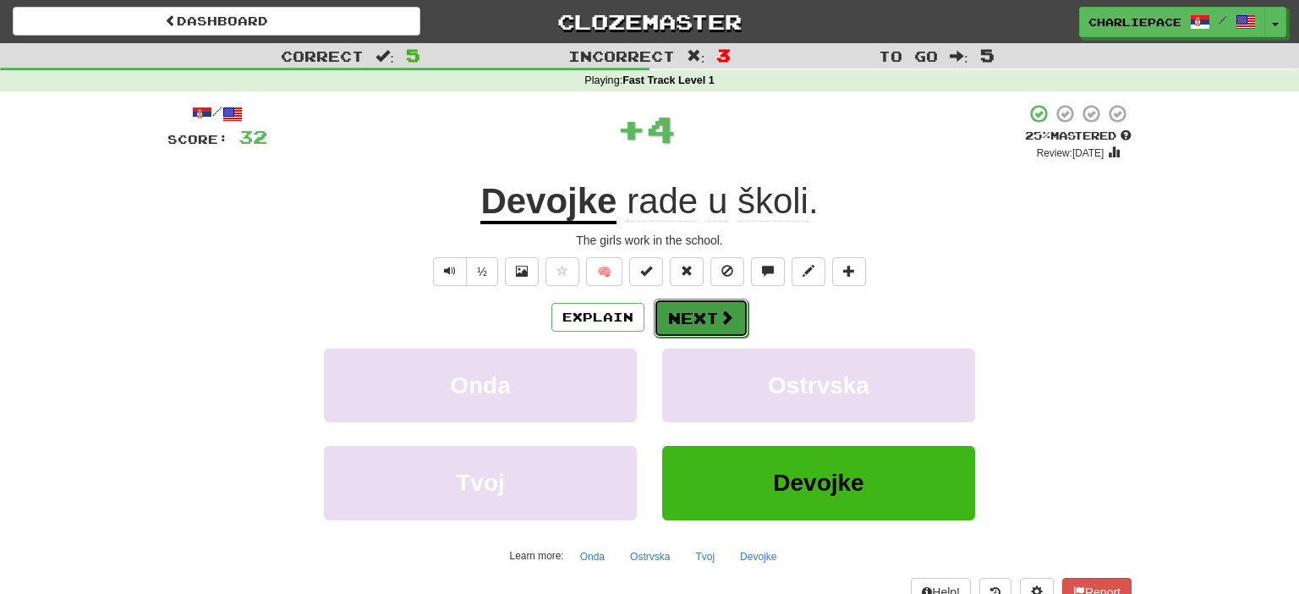
click at [692, 303] on button "Next" at bounding box center [701, 317] width 95 height 39
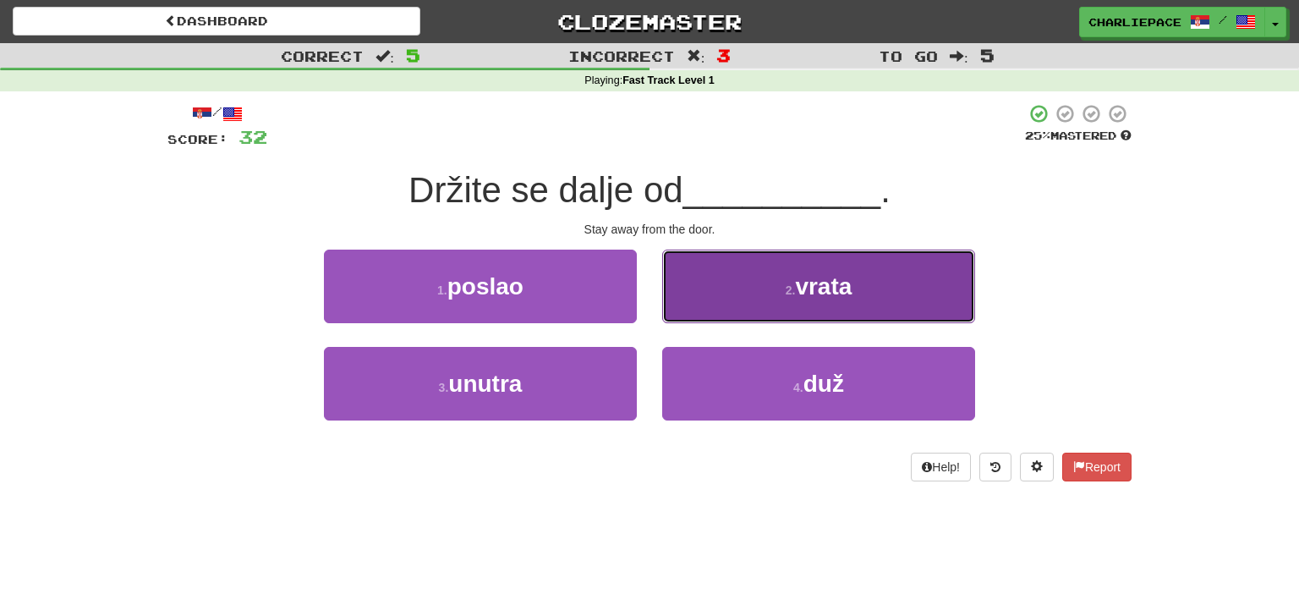
click at [816, 297] on span "vrata" at bounding box center [823, 286] width 57 height 26
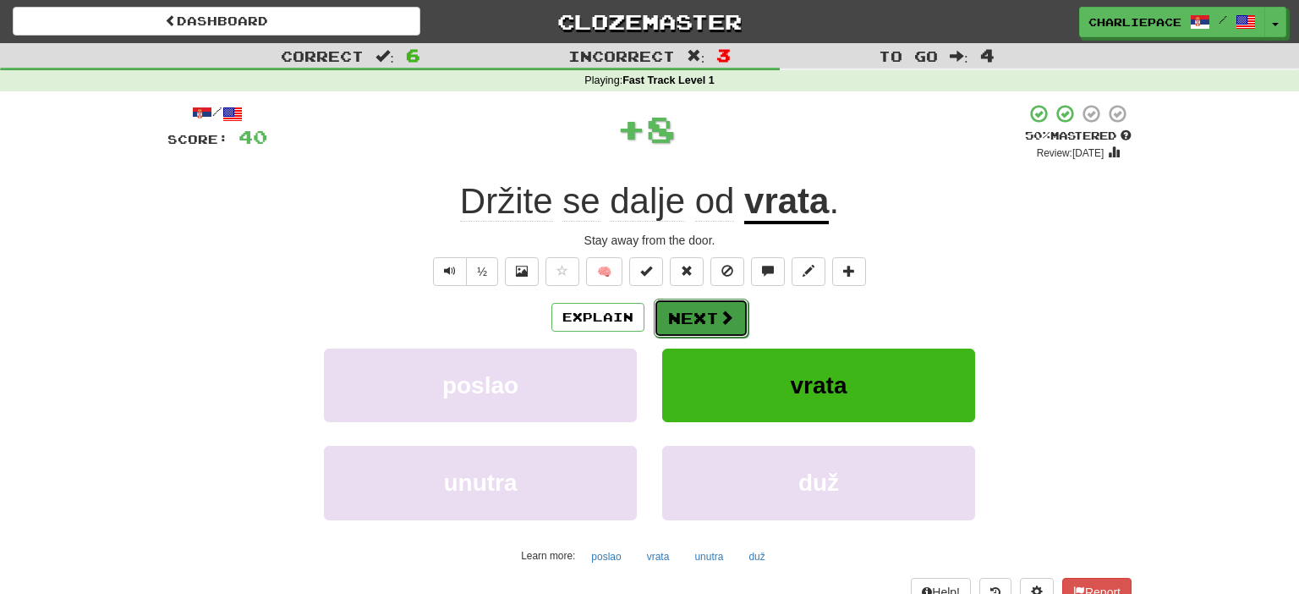
click at [695, 314] on button "Next" at bounding box center [701, 317] width 95 height 39
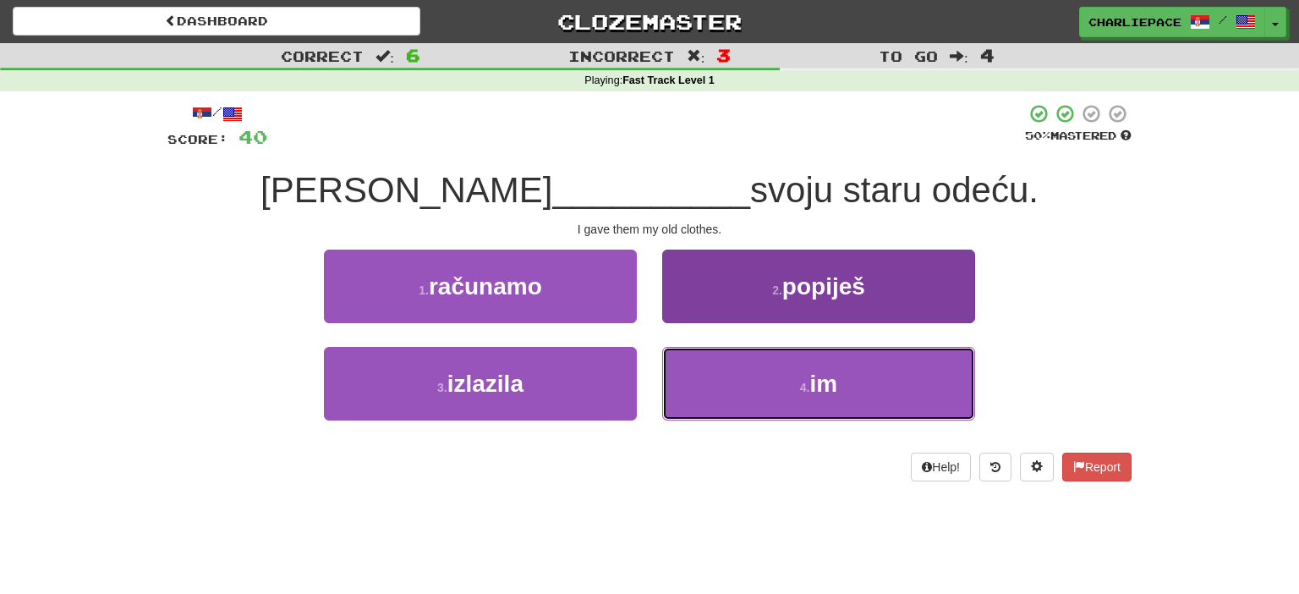
drag, startPoint x: 799, startPoint y: 402, endPoint x: 703, endPoint y: 385, distance: 97.0
click at [799, 401] on button "4 . im" at bounding box center [818, 384] width 313 height 74
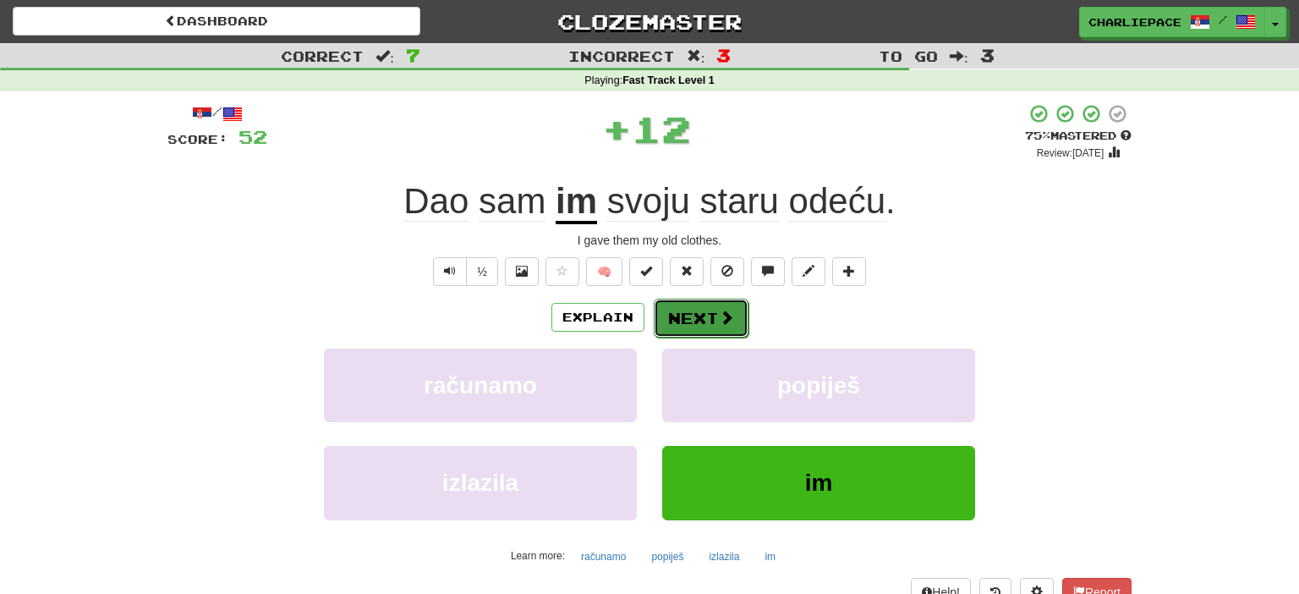
click at [728, 312] on span at bounding box center [726, 316] width 15 height 15
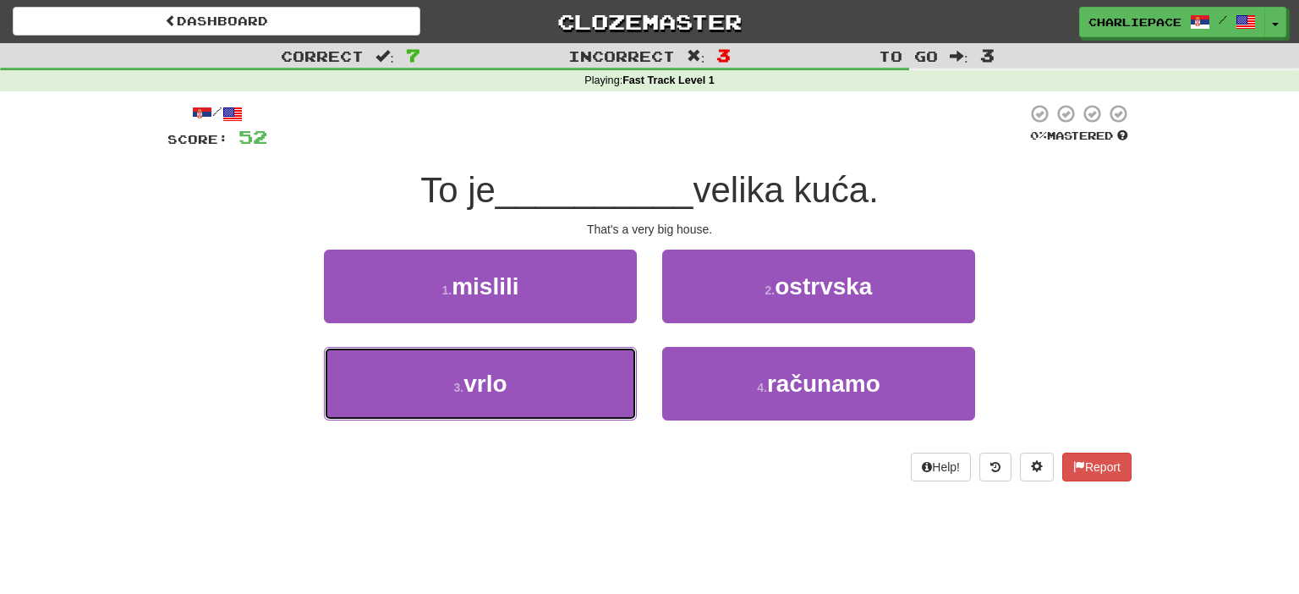
drag, startPoint x: 521, startPoint y: 393, endPoint x: 588, endPoint y: 347, distance: 82.1
click at [521, 391] on button "3 . vrlo" at bounding box center [480, 384] width 313 height 74
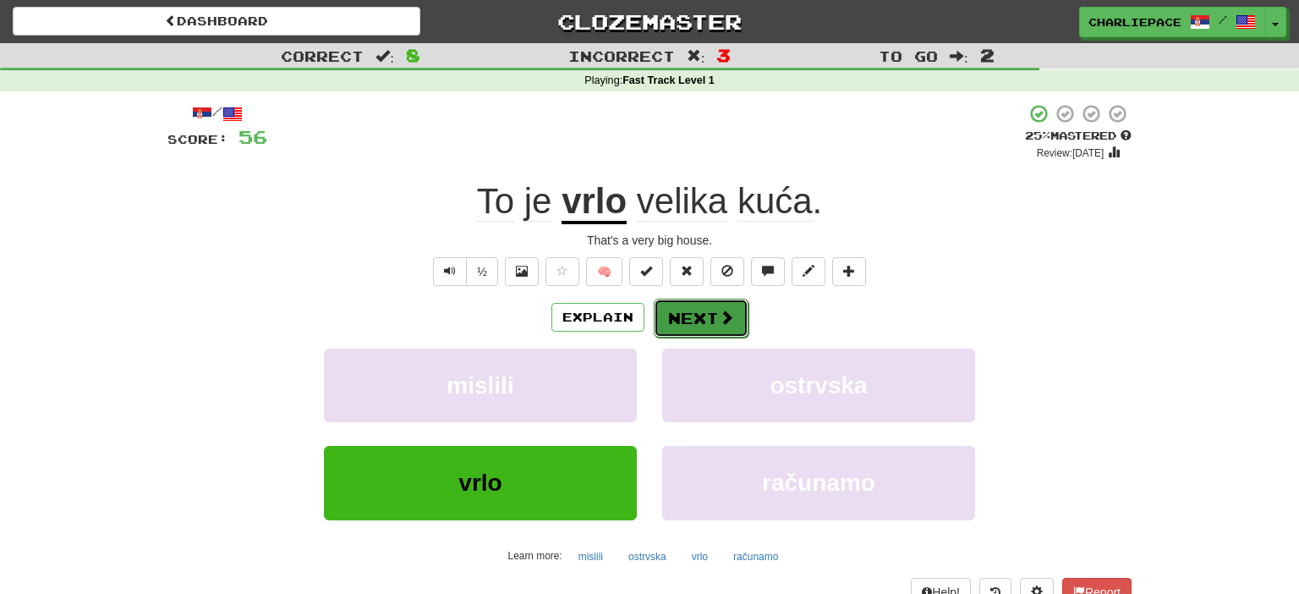
click at [716, 324] on button "Next" at bounding box center [701, 317] width 95 height 39
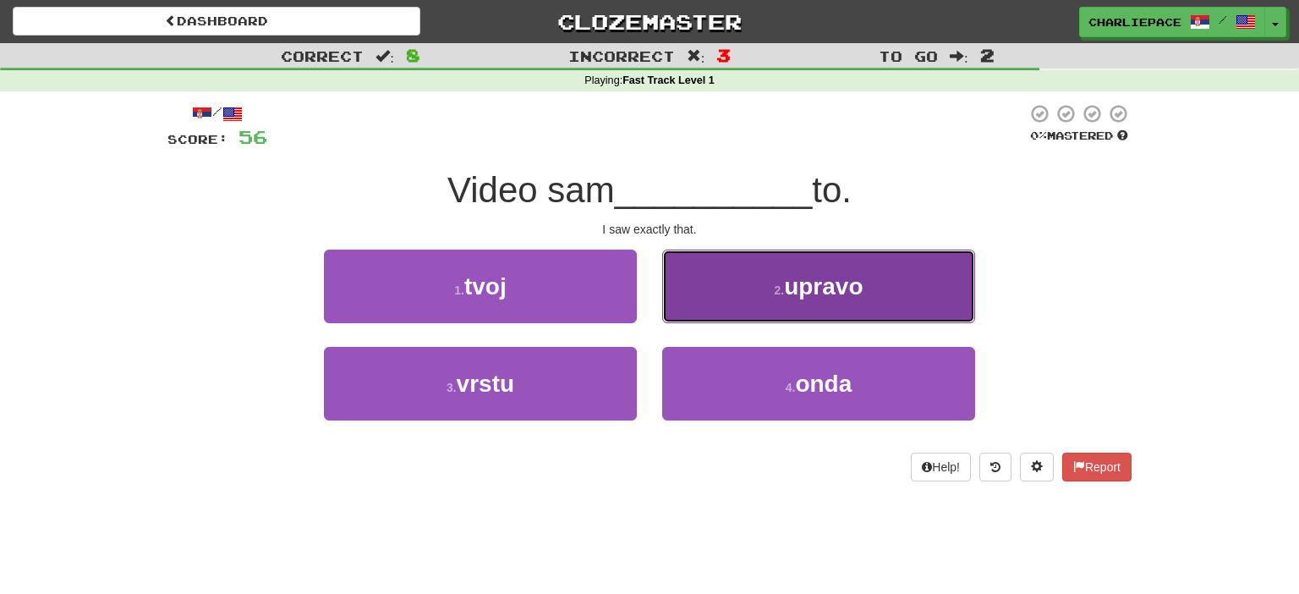
click at [805, 304] on button "2 . upravo" at bounding box center [818, 286] width 313 height 74
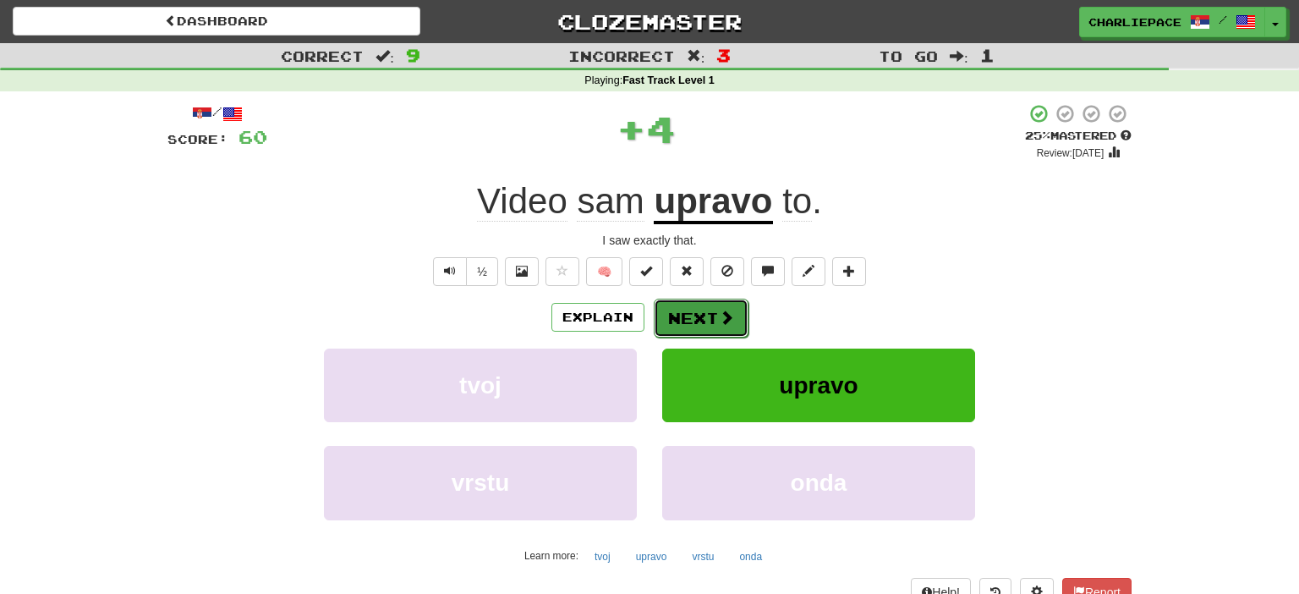
click at [735, 304] on button "Next" at bounding box center [701, 317] width 95 height 39
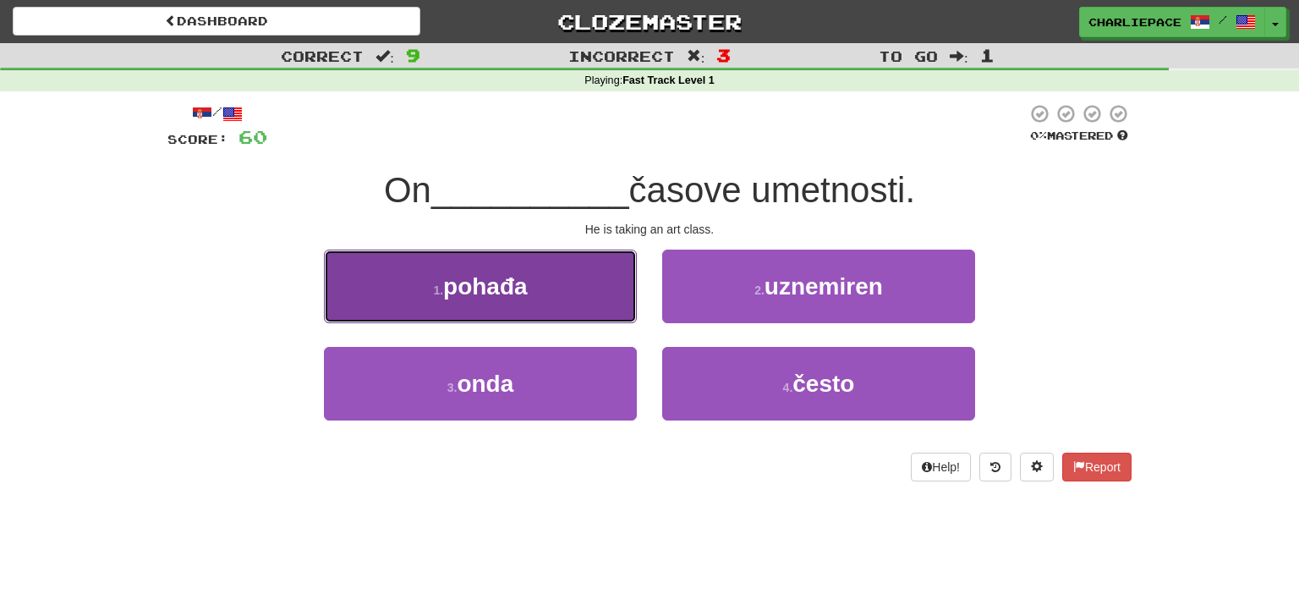
click at [539, 279] on button "1 . pohađa" at bounding box center [480, 286] width 313 height 74
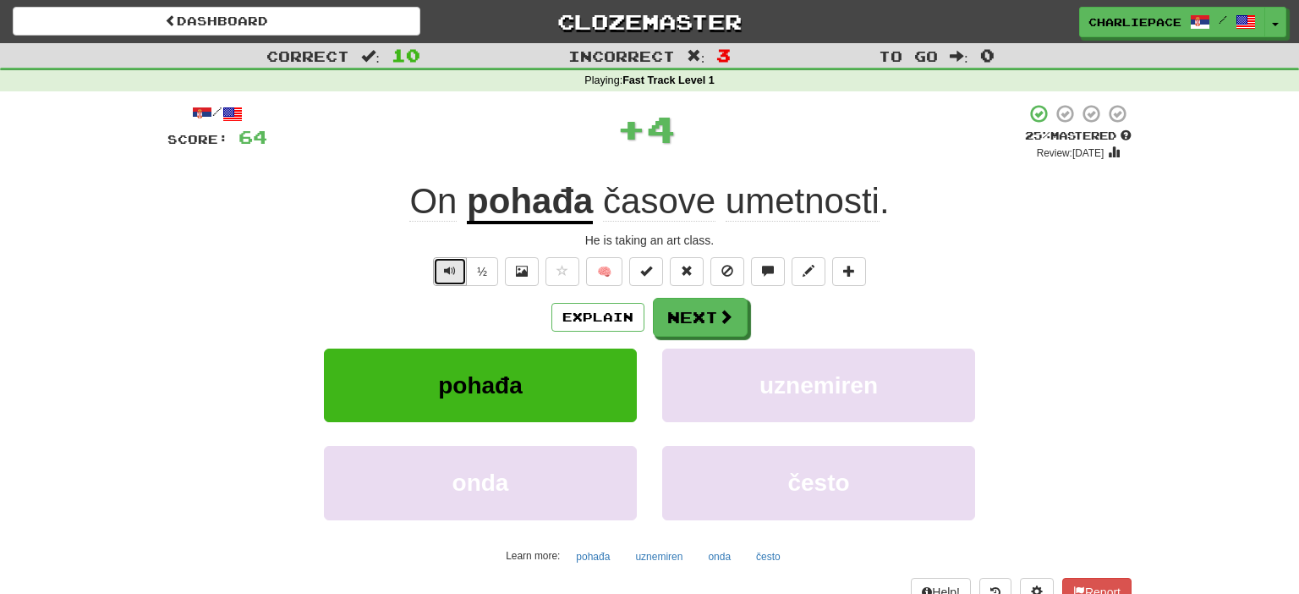
click at [449, 274] on span "Text-to-speech controls" at bounding box center [450, 271] width 12 height 12
click at [706, 310] on button "Next" at bounding box center [701, 317] width 95 height 39
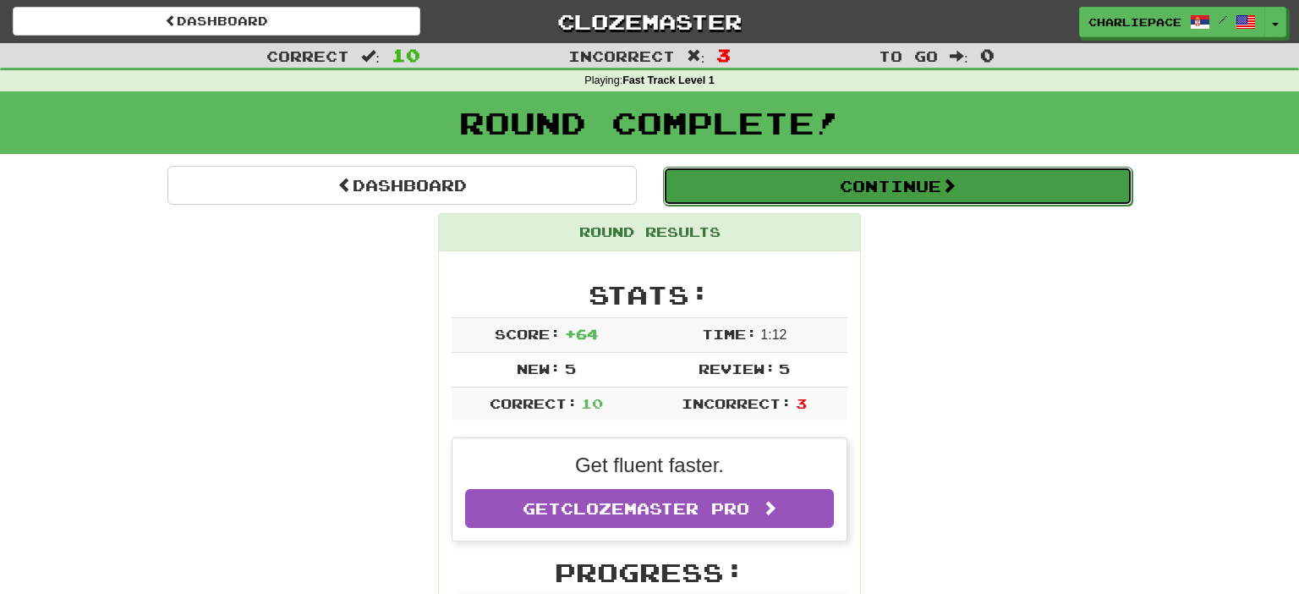
click at [913, 188] on button "Continue" at bounding box center [897, 186] width 469 height 39
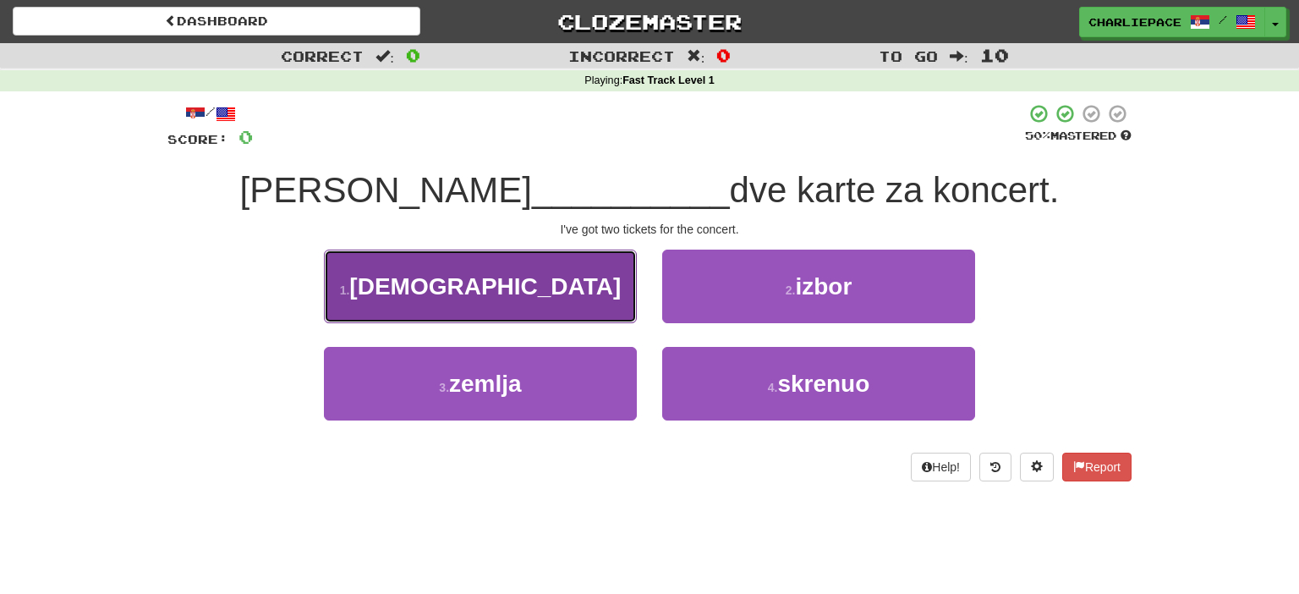
click at [505, 283] on span "[DEMOGRAPHIC_DATA]" at bounding box center [484, 286] width 271 height 26
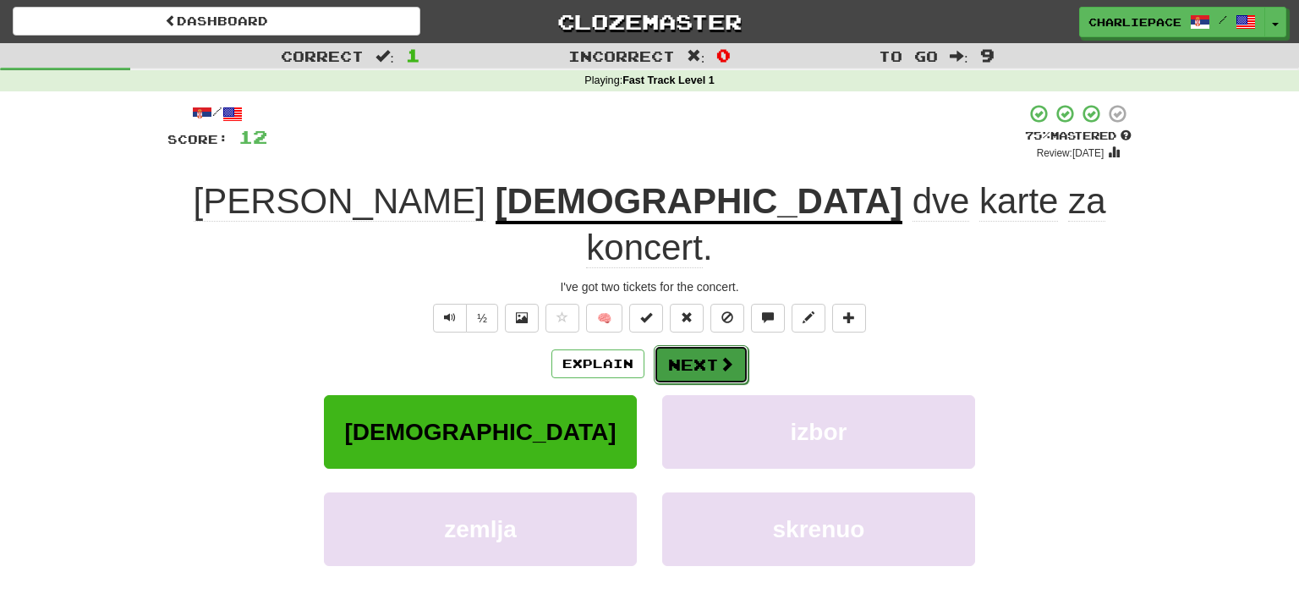
click at [707, 345] on button "Next" at bounding box center [701, 364] width 95 height 39
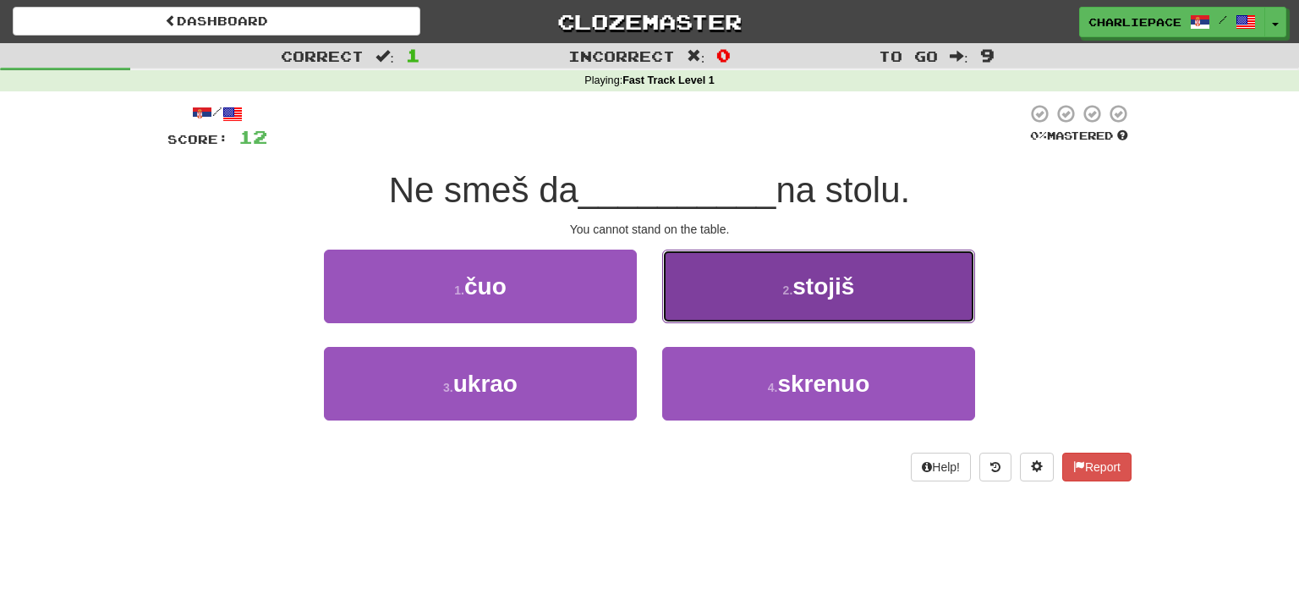
click at [736, 287] on button "2 . [PERSON_NAME]" at bounding box center [818, 286] width 313 height 74
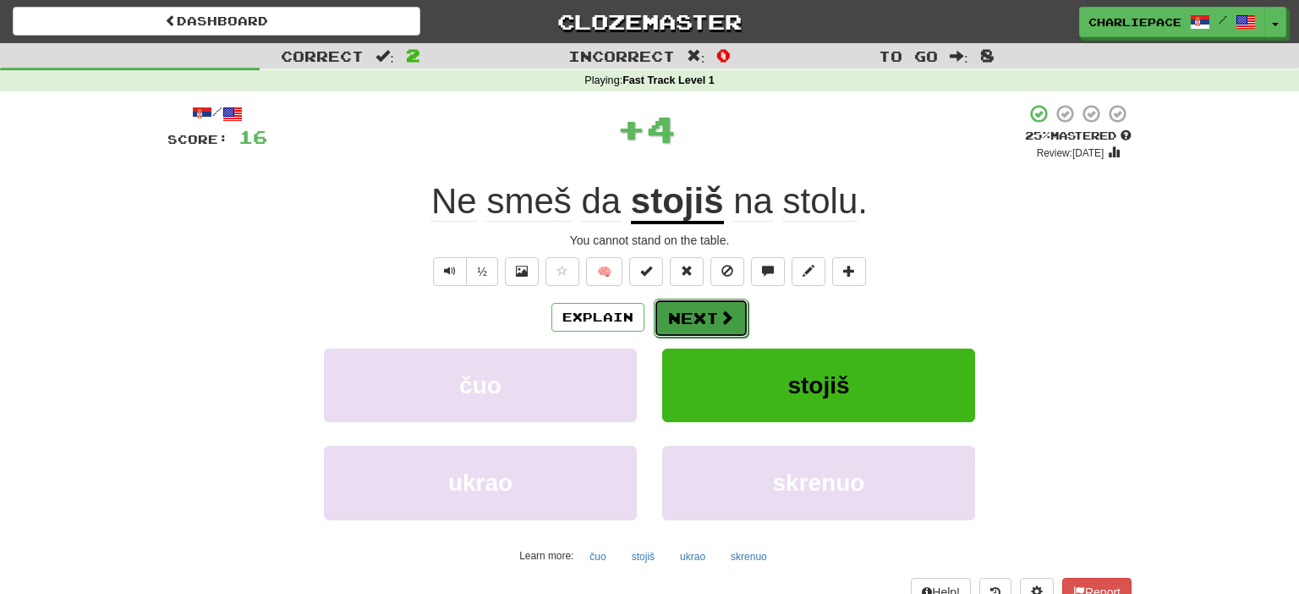
click at [697, 318] on button "Next" at bounding box center [701, 317] width 95 height 39
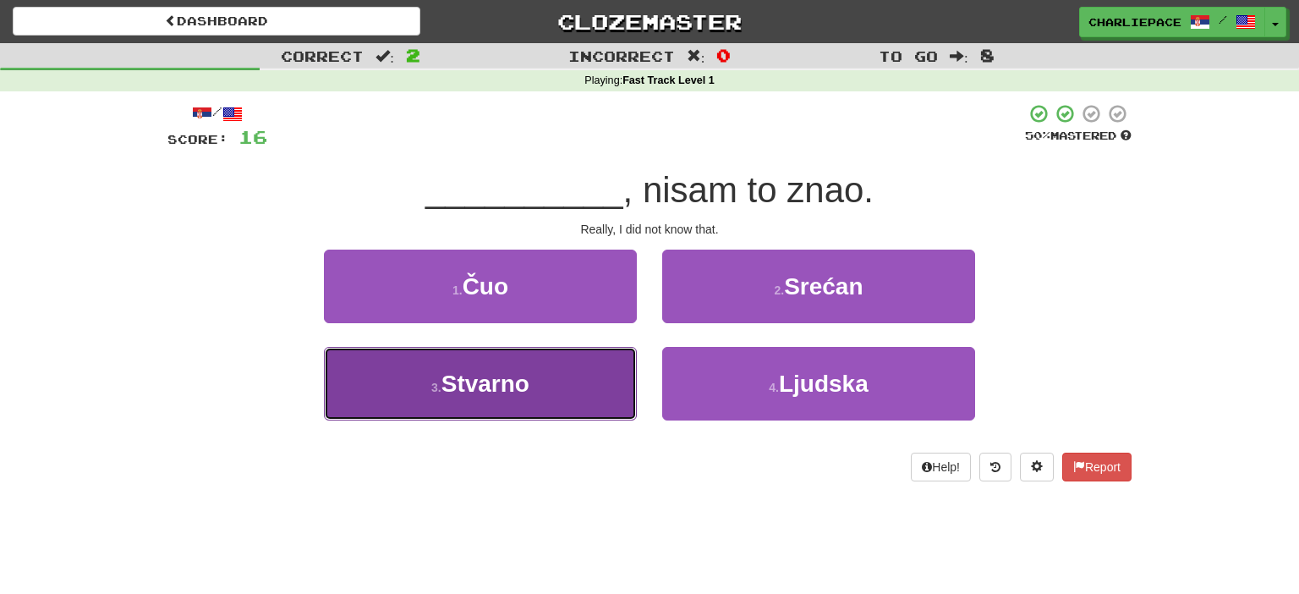
click at [438, 378] on button "3 . [GEOGRAPHIC_DATA]" at bounding box center [480, 384] width 313 height 74
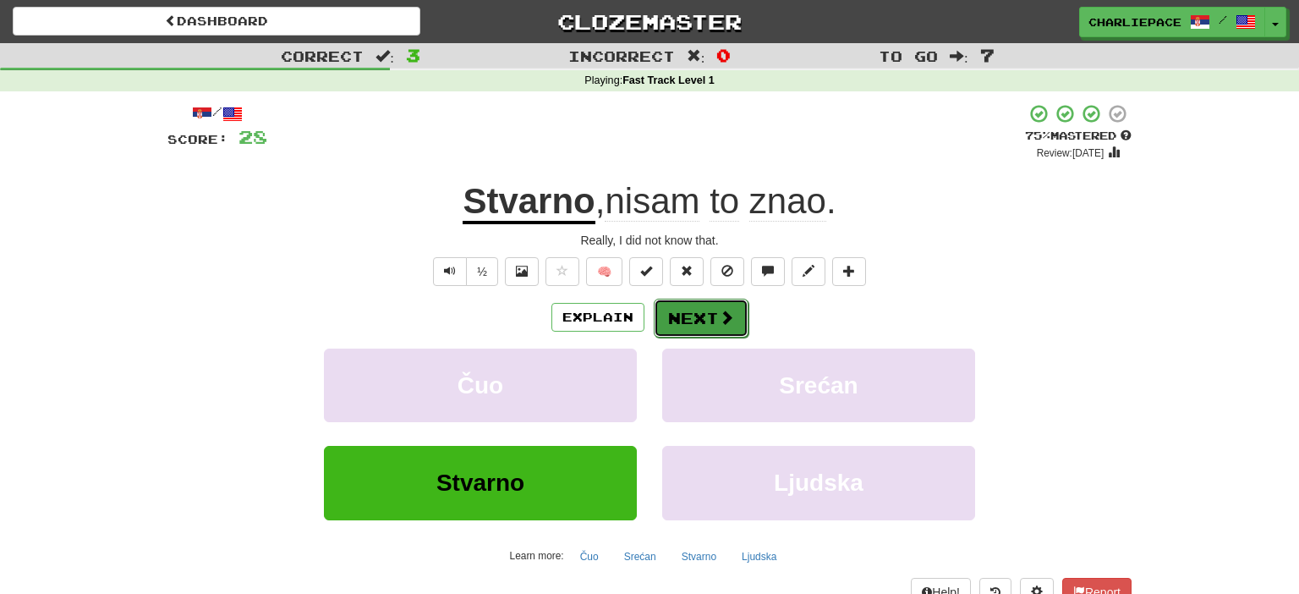
click at [686, 318] on button "Next" at bounding box center [701, 317] width 95 height 39
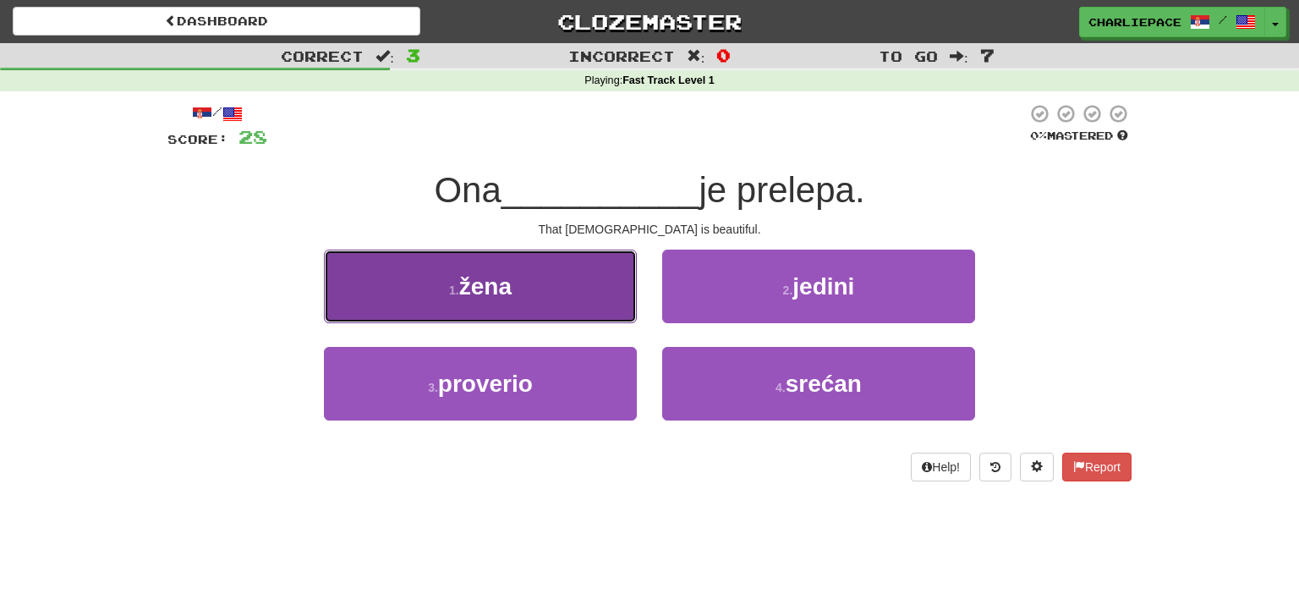
click at [497, 275] on span "žena" at bounding box center [485, 286] width 52 height 26
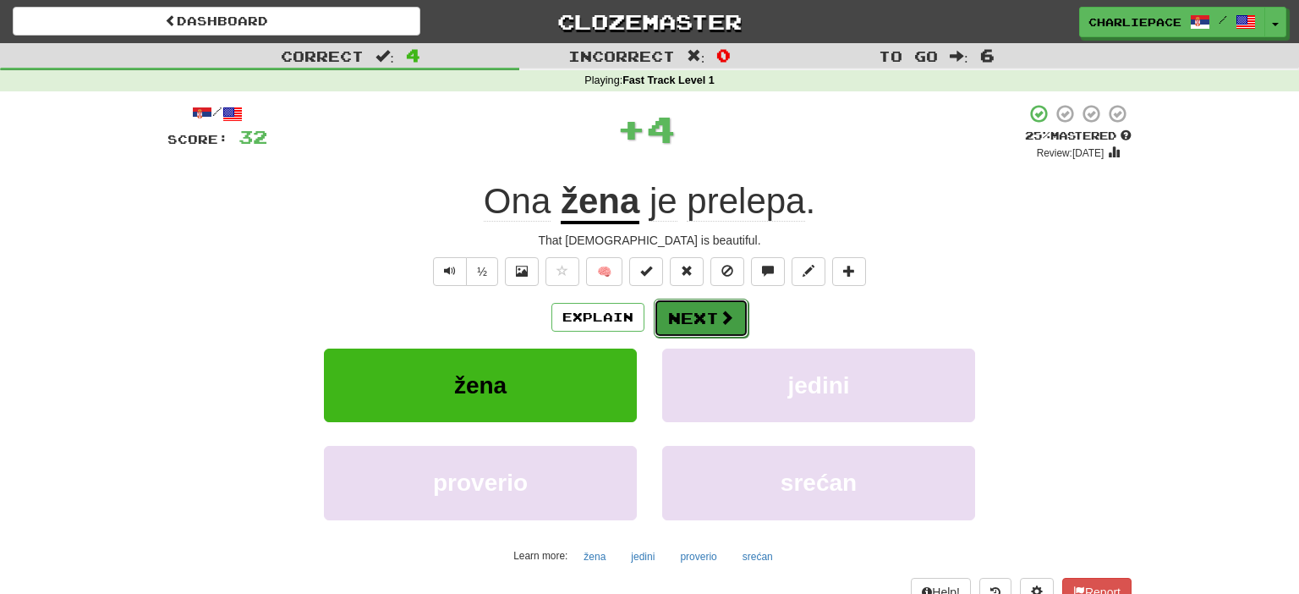
click at [719, 319] on span at bounding box center [726, 316] width 15 height 15
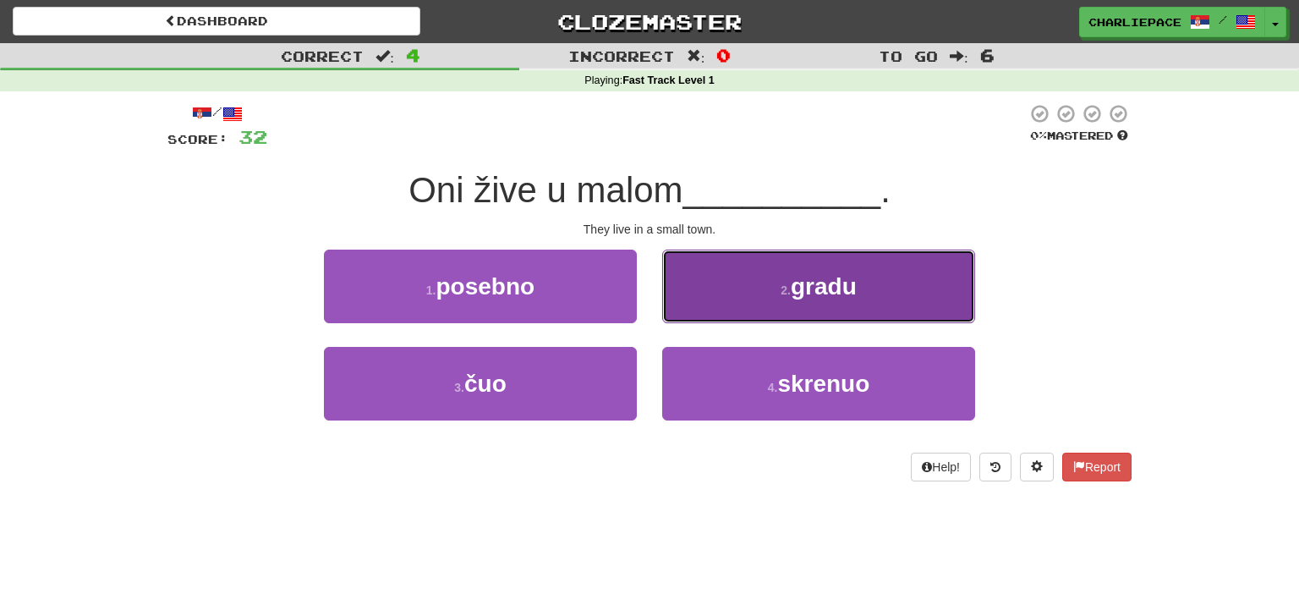
click at [817, 303] on button "2 . gradu" at bounding box center [818, 286] width 313 height 74
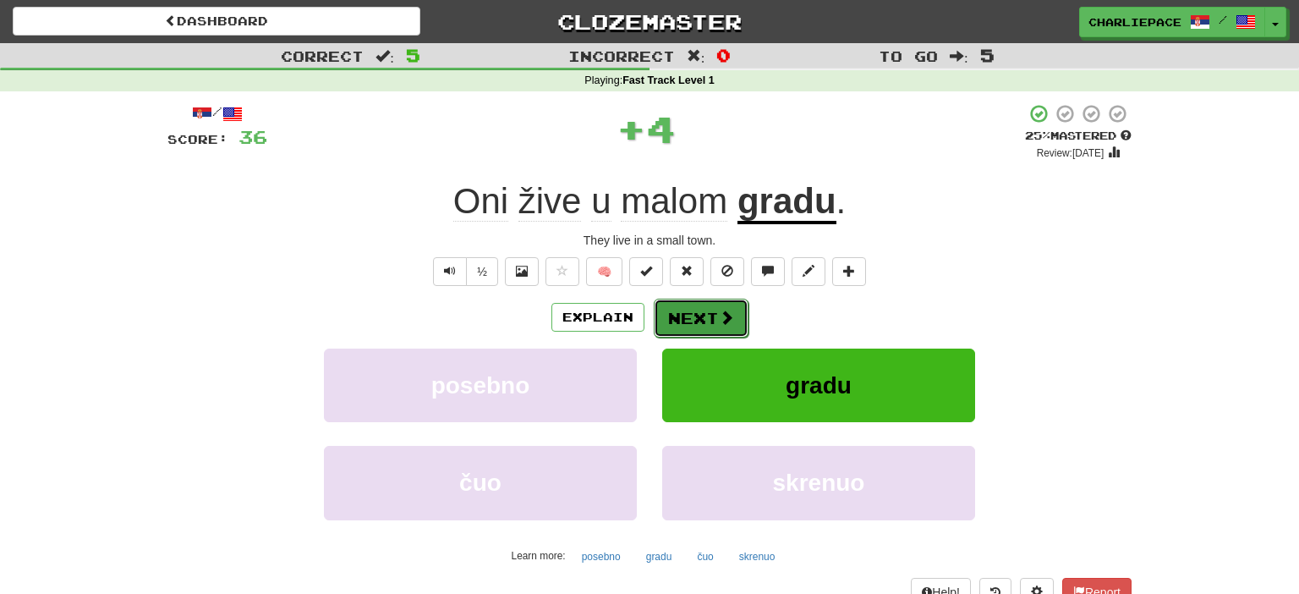
click at [735, 315] on button "Next" at bounding box center [701, 317] width 95 height 39
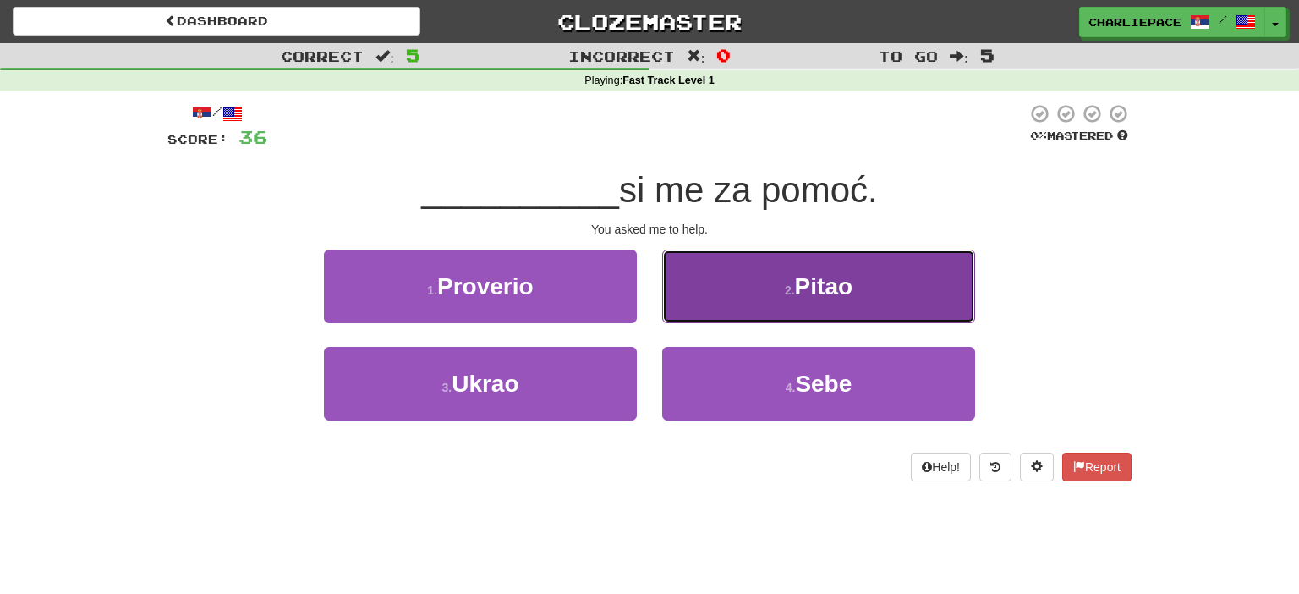
click at [711, 298] on button "2 . [GEOGRAPHIC_DATA]" at bounding box center [818, 286] width 313 height 74
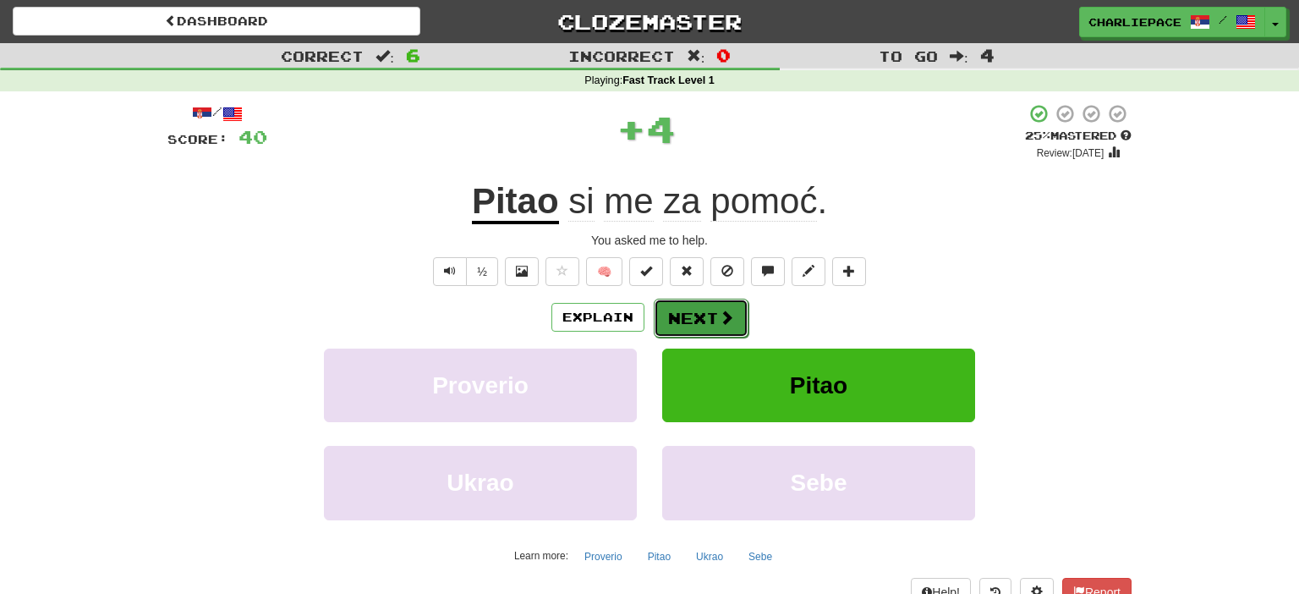
click at [685, 336] on button "Next" at bounding box center [701, 317] width 95 height 39
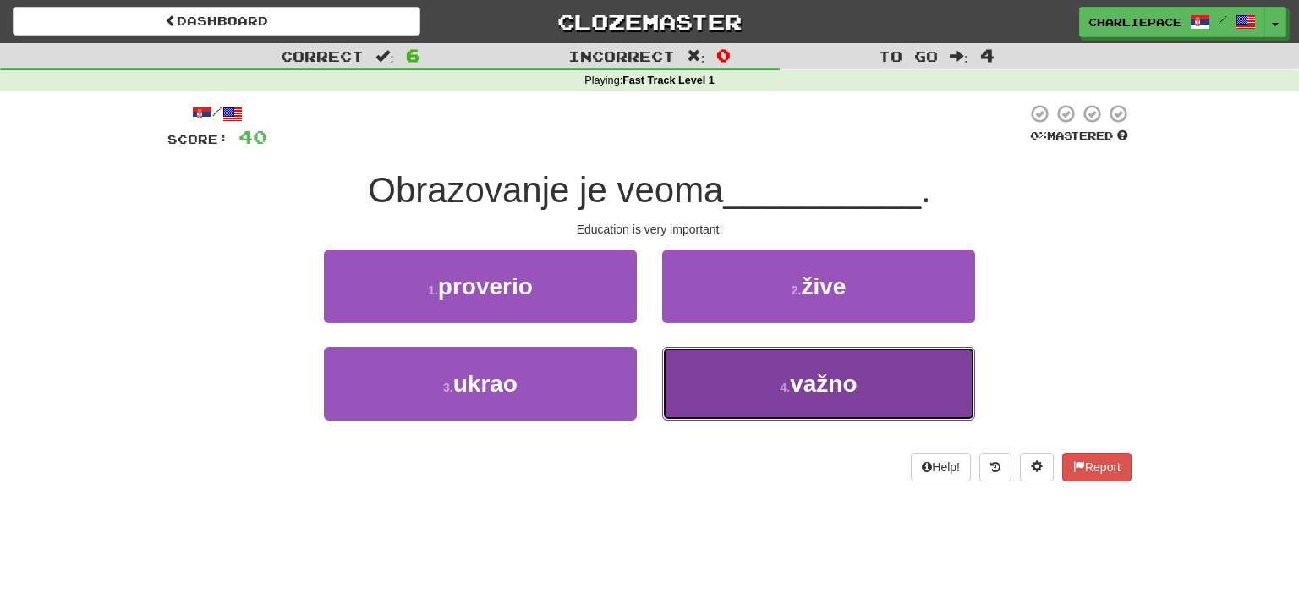
click at [835, 388] on span "važno" at bounding box center [823, 383] width 67 height 26
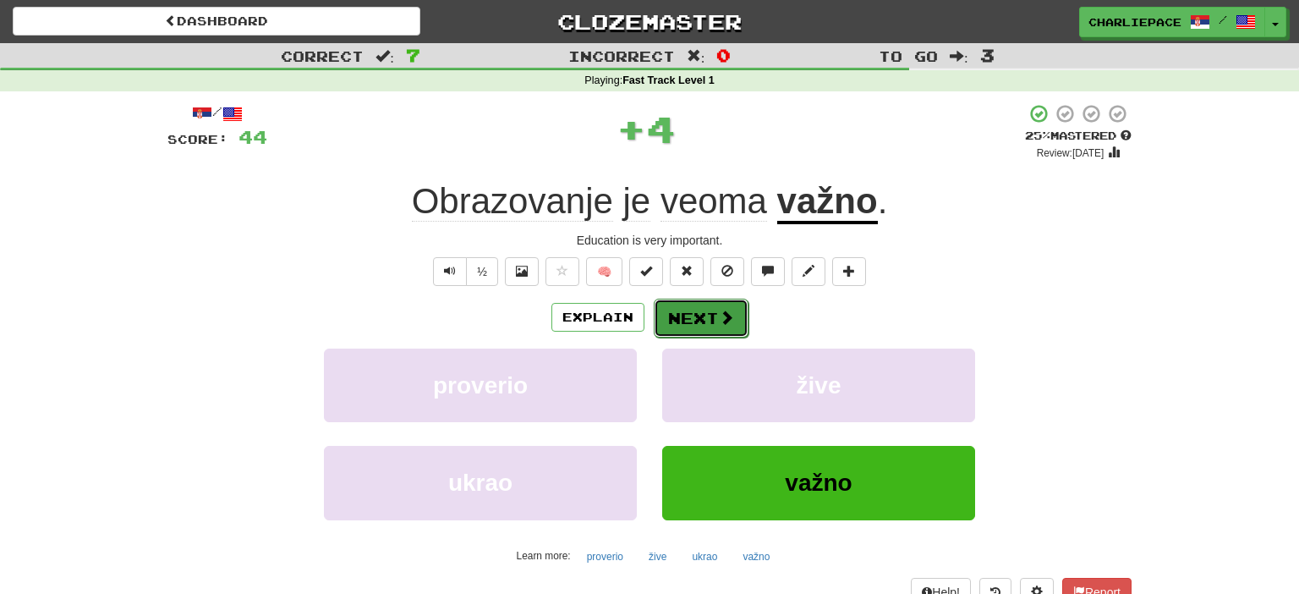
click at [705, 306] on button "Next" at bounding box center [701, 317] width 95 height 39
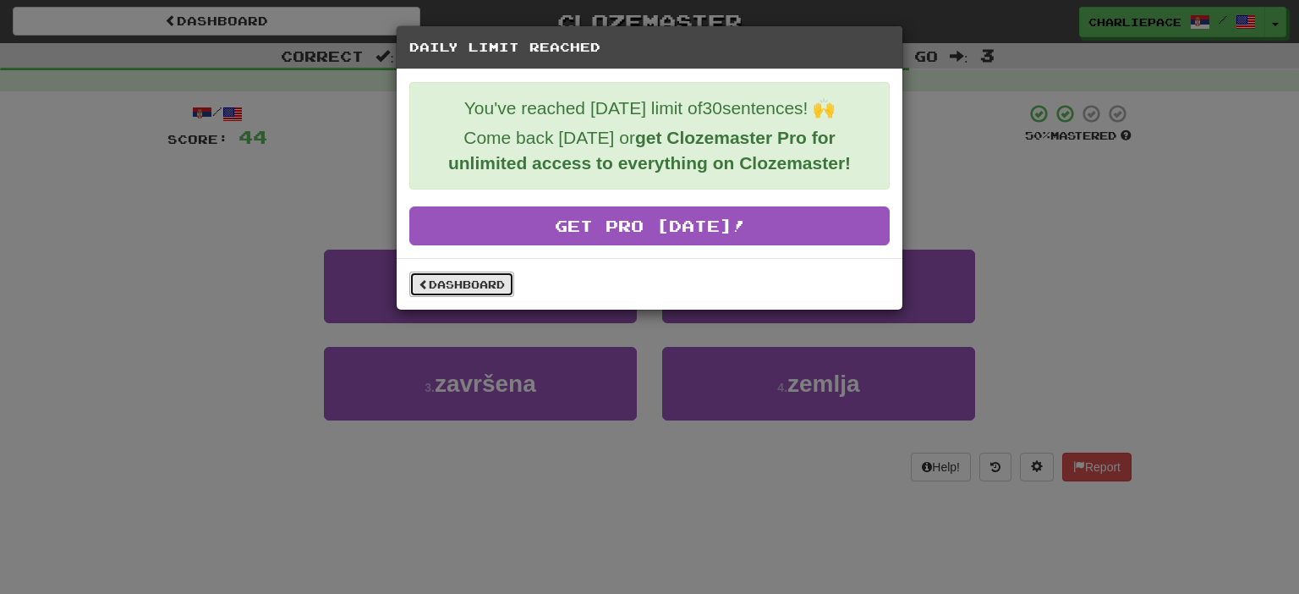
click at [456, 293] on link "Dashboard" at bounding box center [461, 283] width 105 height 25
